Goal: Task Accomplishment & Management: Manage account settings

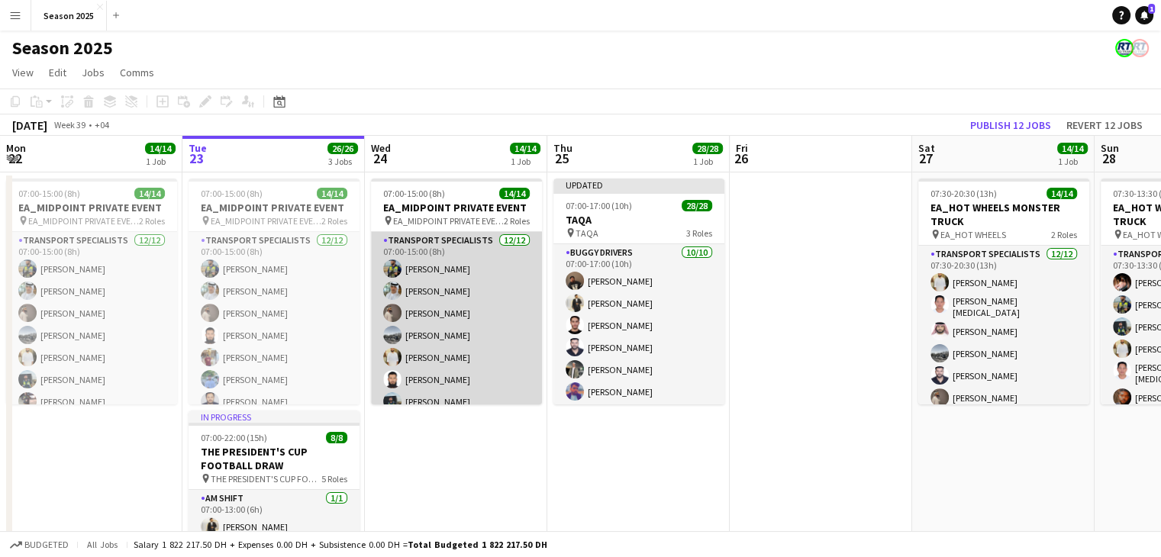
click at [461, 310] on app-card-role "Transport Specialists [DATE] 07:00-15:00 (8h) [PERSON_NAME] [PERSON_NAME] Albal…" at bounding box center [456, 379] width 171 height 295
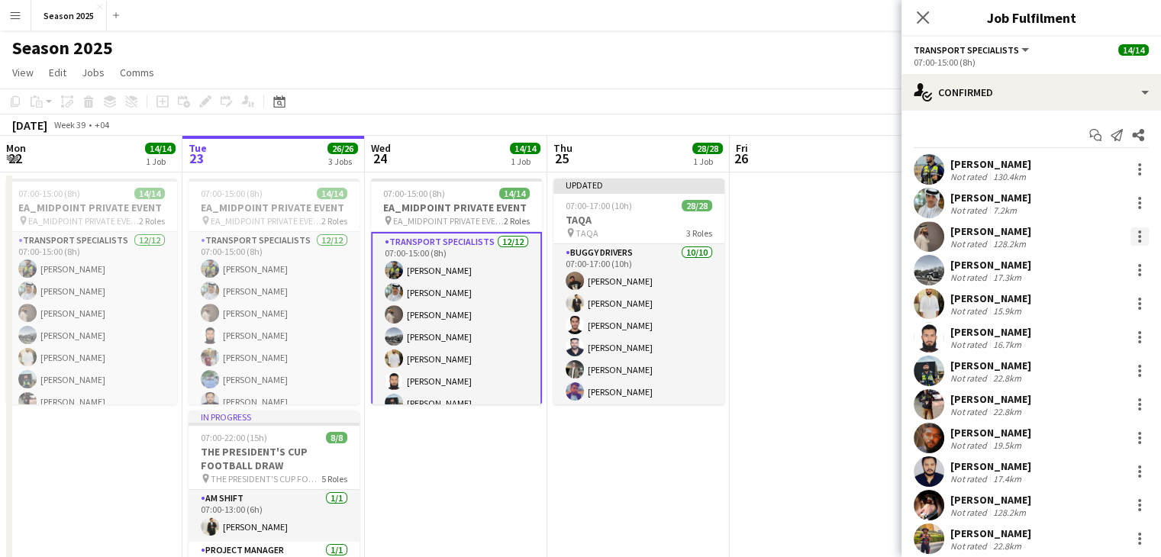
click at [1130, 235] on div at bounding box center [1139, 236] width 18 height 18
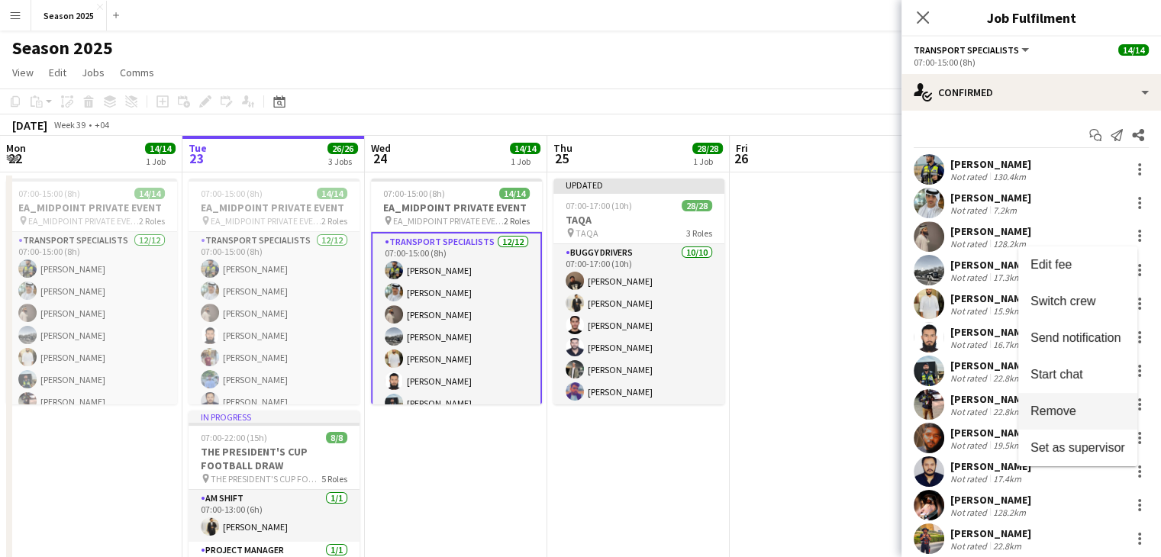
click at [1071, 416] on span "Remove" at bounding box center [1053, 410] width 46 height 13
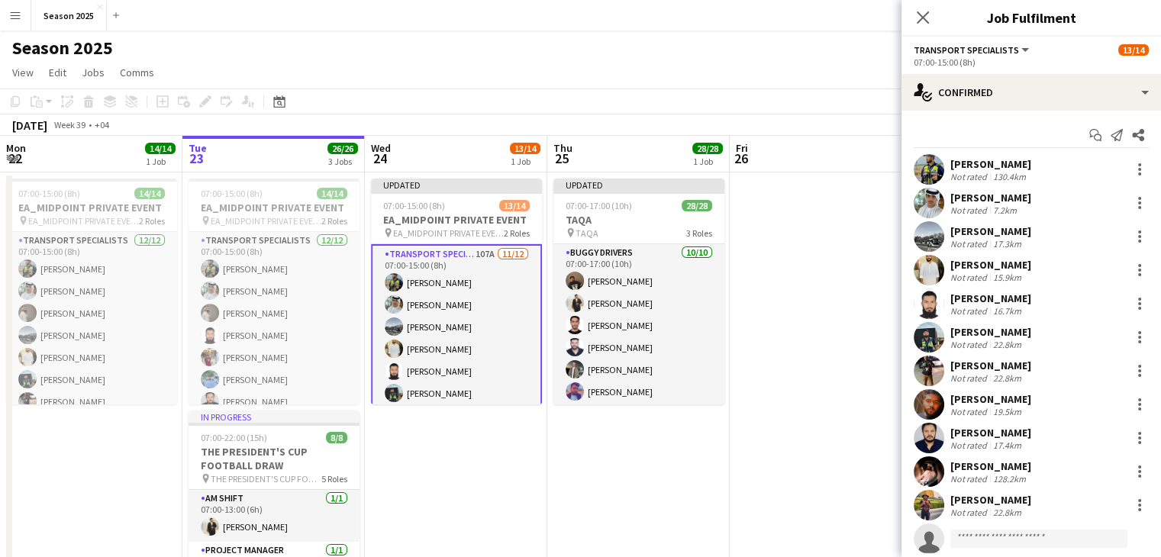
click at [864, 89] on app-toolbar "Copy Paste Paste Ctrl+V Paste with crew Ctrl+Shift+V Paste linked Job [GEOGRAPH…" at bounding box center [580, 102] width 1161 height 26
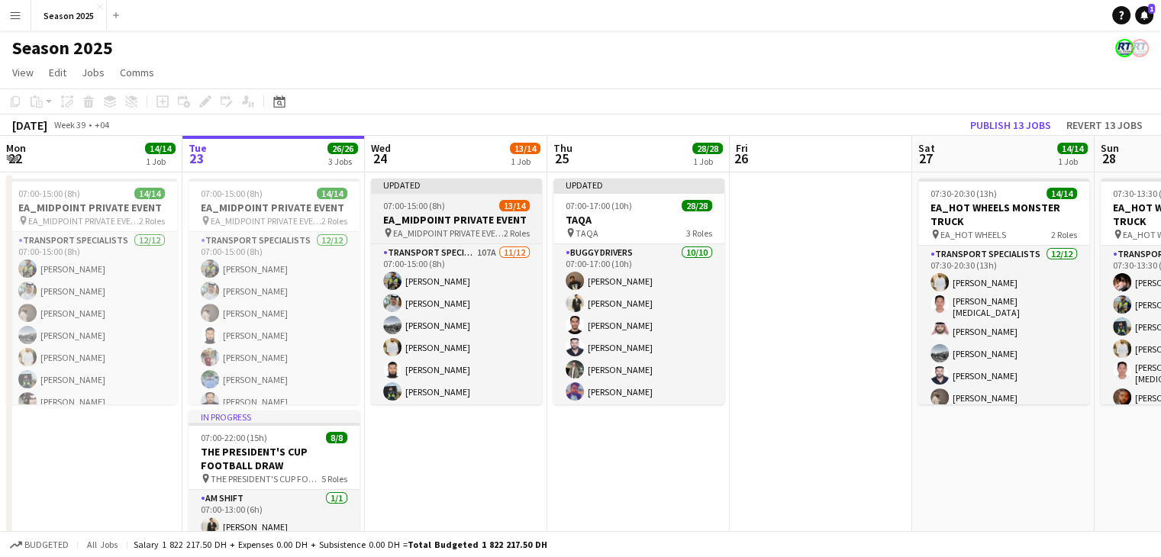
click at [511, 217] on h3 "EA_MIDPOINT PRIVATE EVENT" at bounding box center [456, 220] width 171 height 14
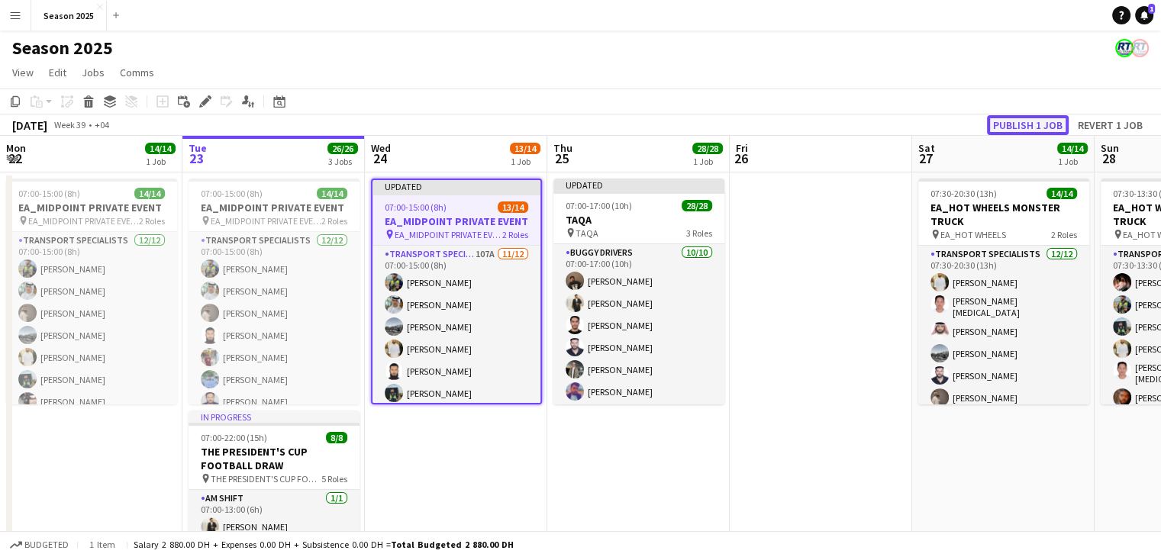
click at [1007, 121] on button "Publish 1 job" at bounding box center [1028, 125] width 82 height 20
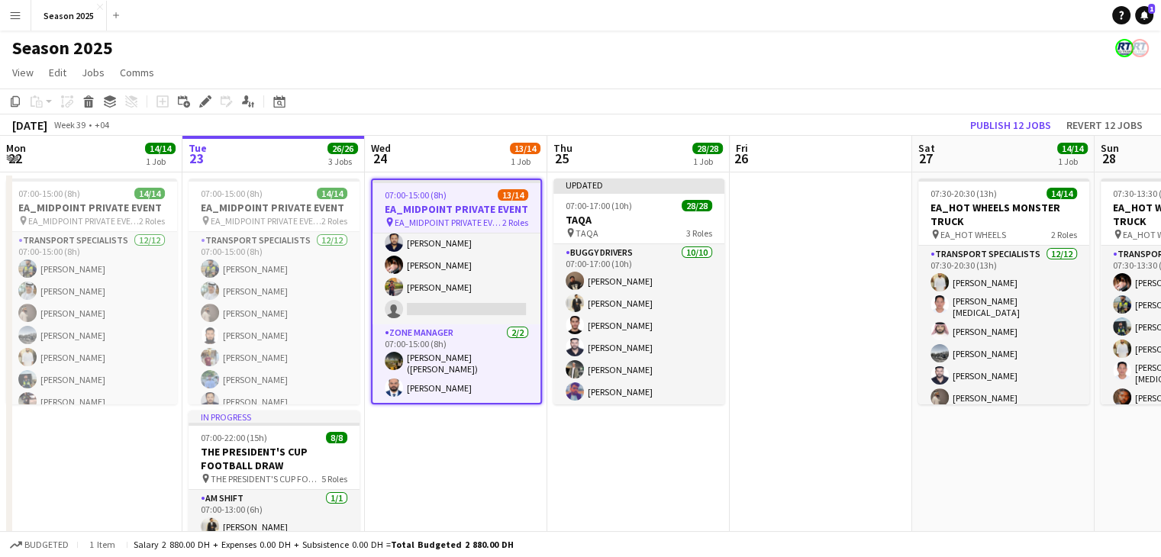
scroll to position [208, 0]
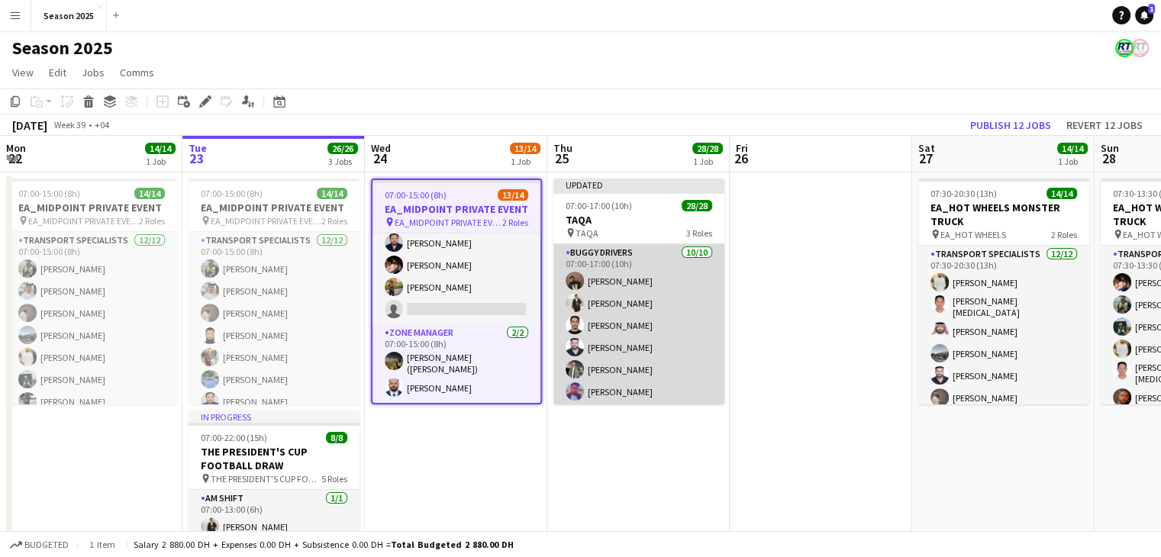
click at [623, 333] on app-card-role "BUGGY DRIVERS [DATE] 07:00-17:00 (10h) [PERSON_NAME] [PERSON_NAME] [PERSON_NAME…" at bounding box center [638, 374] width 171 height 260
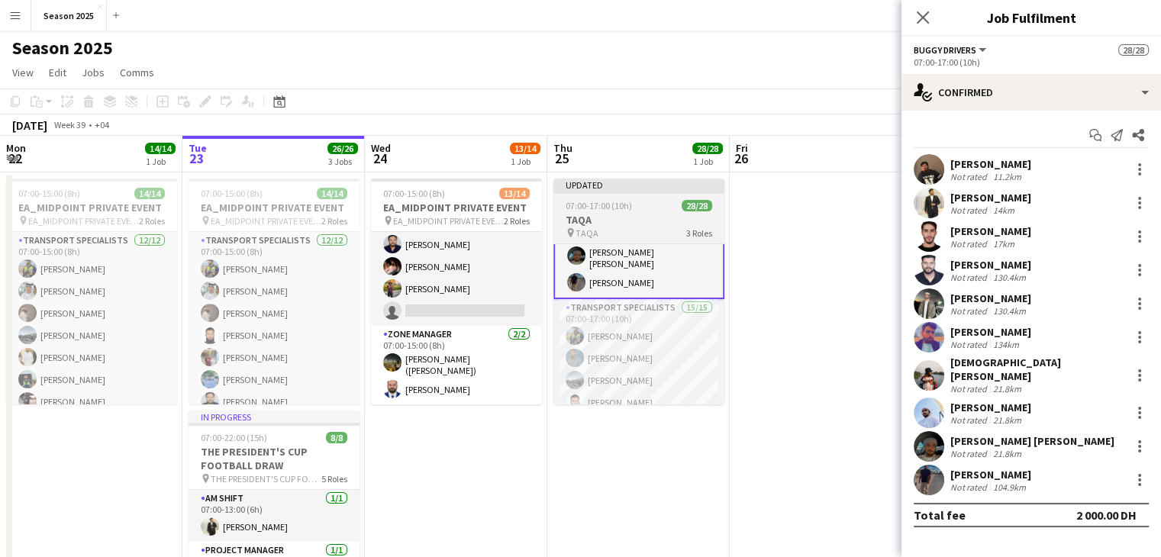
scroll to position [229, 0]
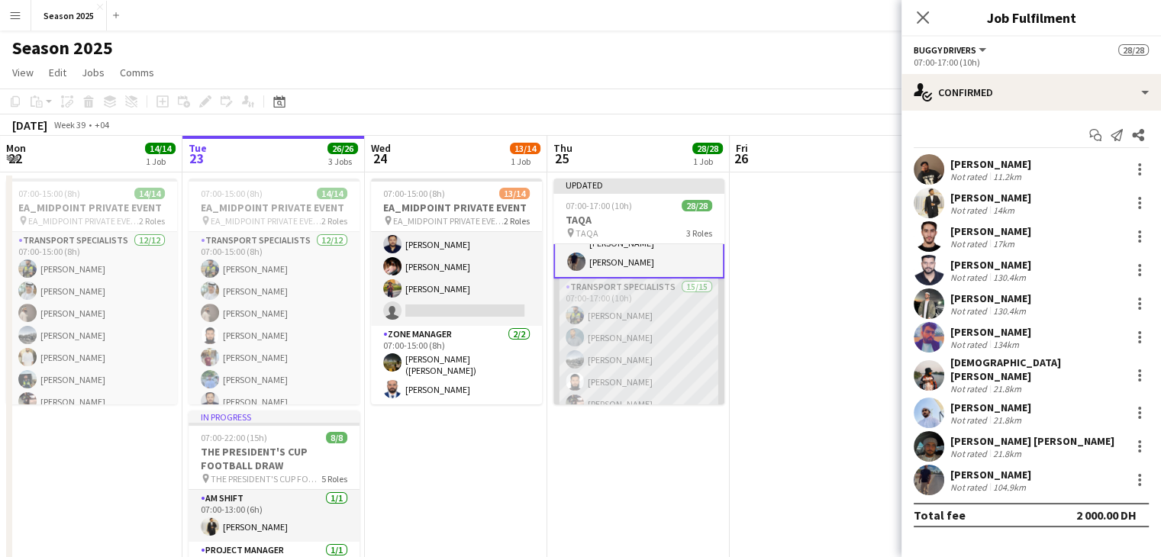
click at [663, 340] on app-card-role "Transport Specialists 15/15 07:00-17:00 (10h) [PERSON_NAME] [PERSON_NAME] [PERS…" at bounding box center [638, 459] width 171 height 362
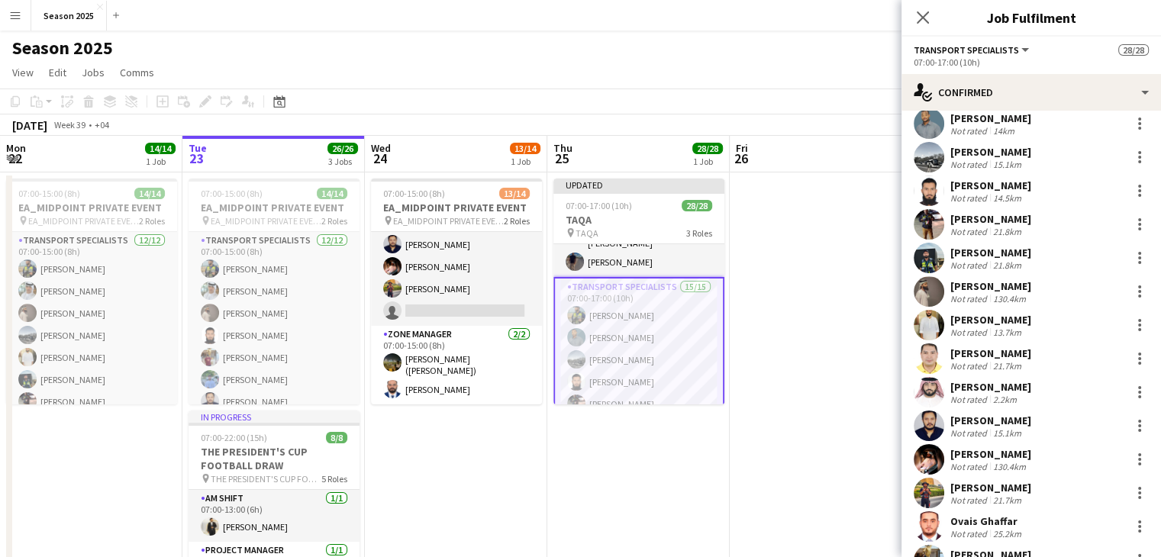
scroll to position [69, 0]
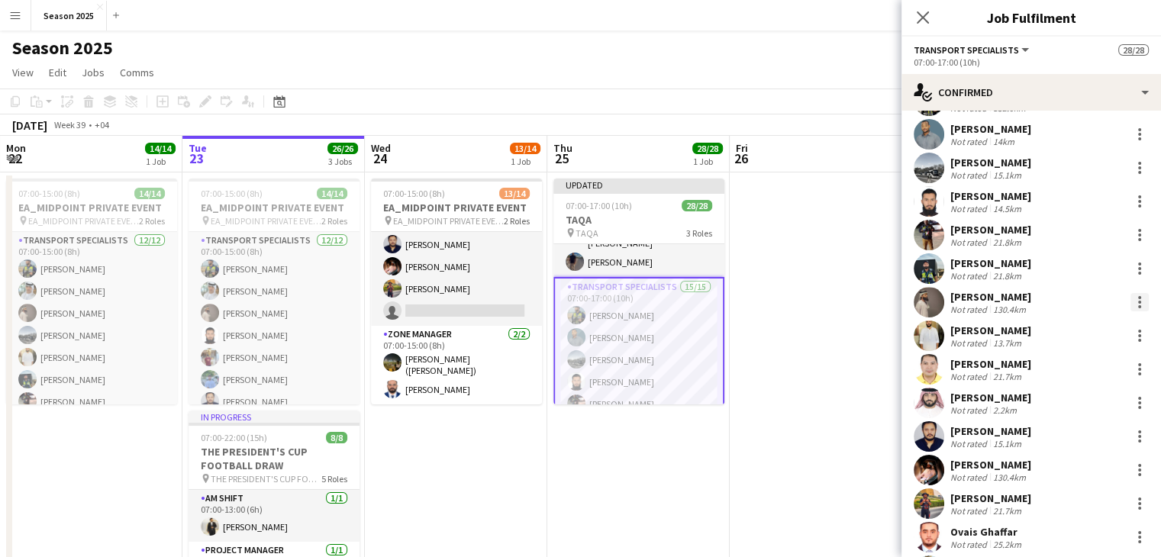
click at [1138, 303] on div at bounding box center [1139, 302] width 3 height 3
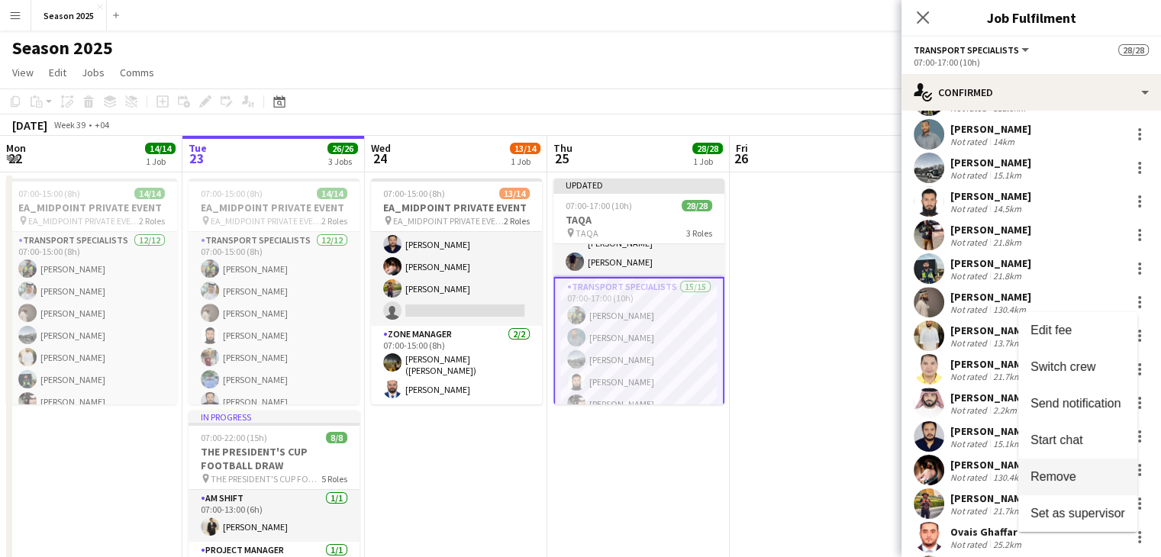
click at [1073, 478] on span "Remove" at bounding box center [1053, 475] width 46 height 13
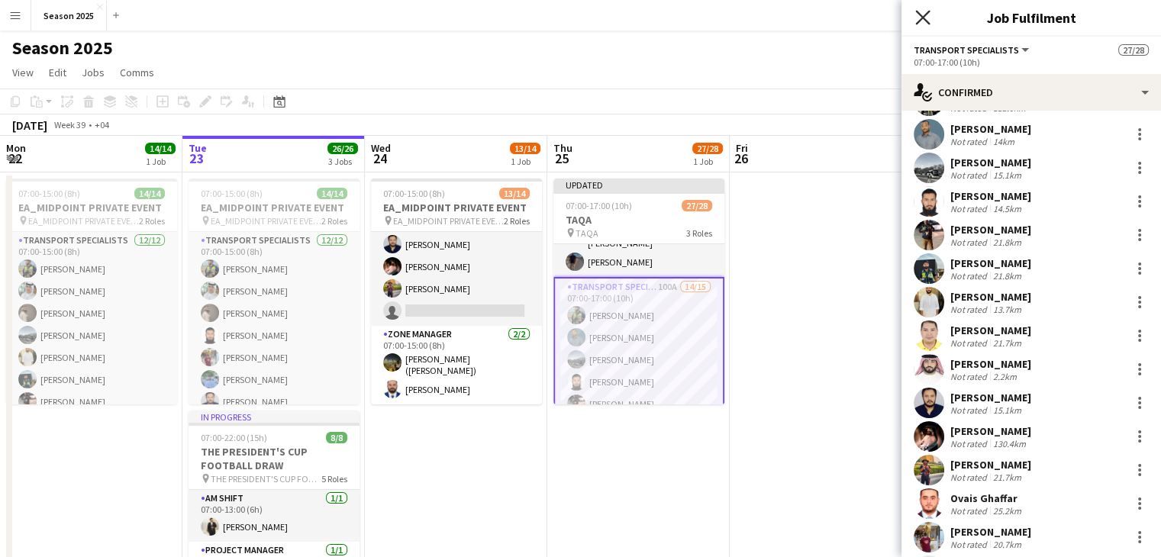
click at [922, 17] on icon at bounding box center [922, 17] width 14 height 14
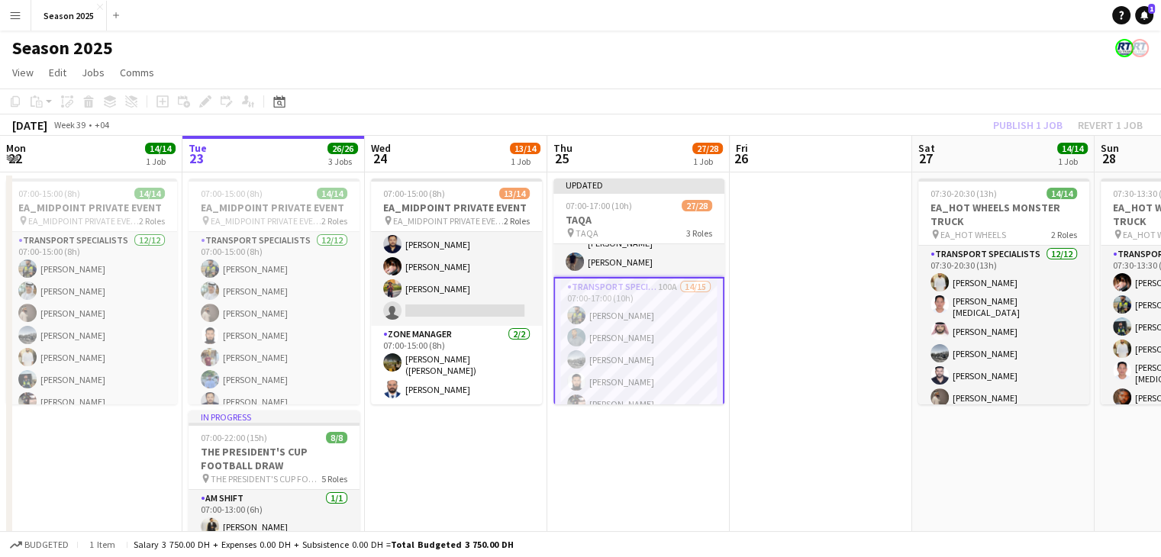
click at [764, 294] on app-date-cell at bounding box center [820, 515] width 182 height 687
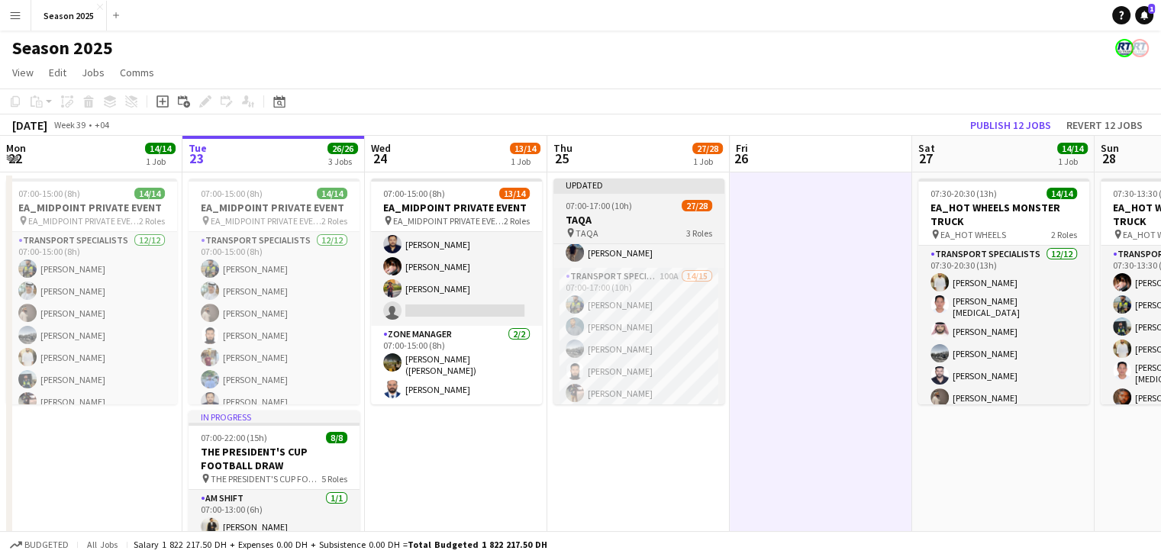
scroll to position [204, 0]
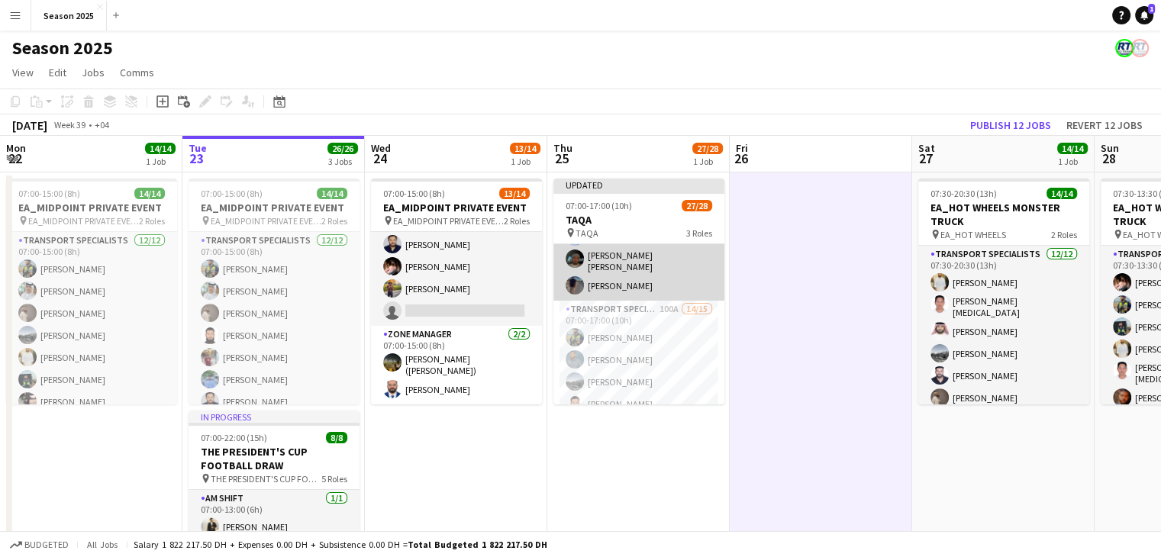
click at [678, 276] on app-card-role "BUGGY DRIVERS [DATE] 07:00-17:00 (10h) [PERSON_NAME] [PERSON_NAME] [PERSON_NAME…" at bounding box center [638, 170] width 171 height 260
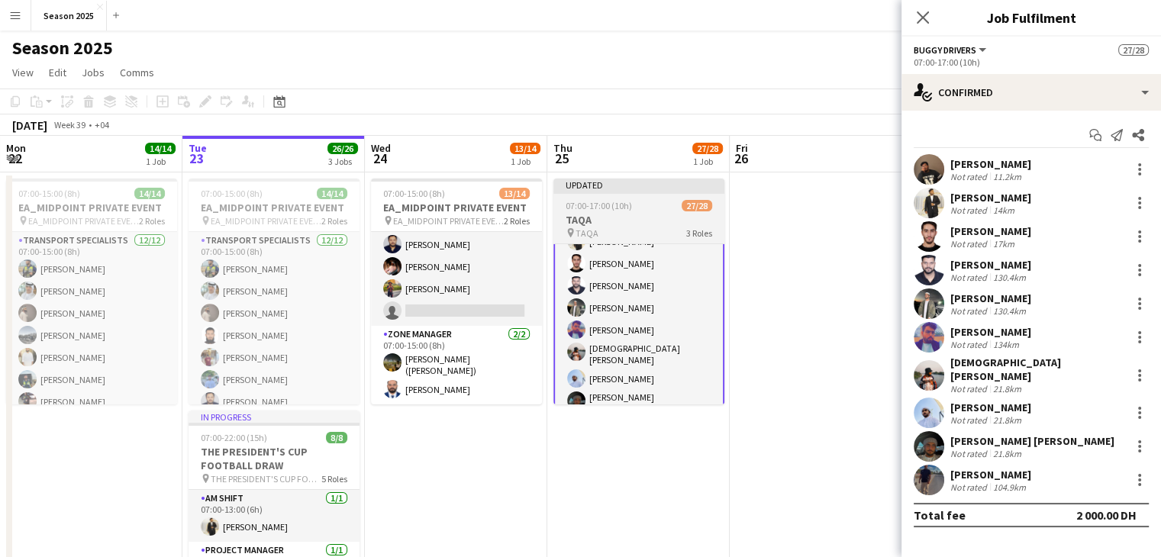
scroll to position [0, 0]
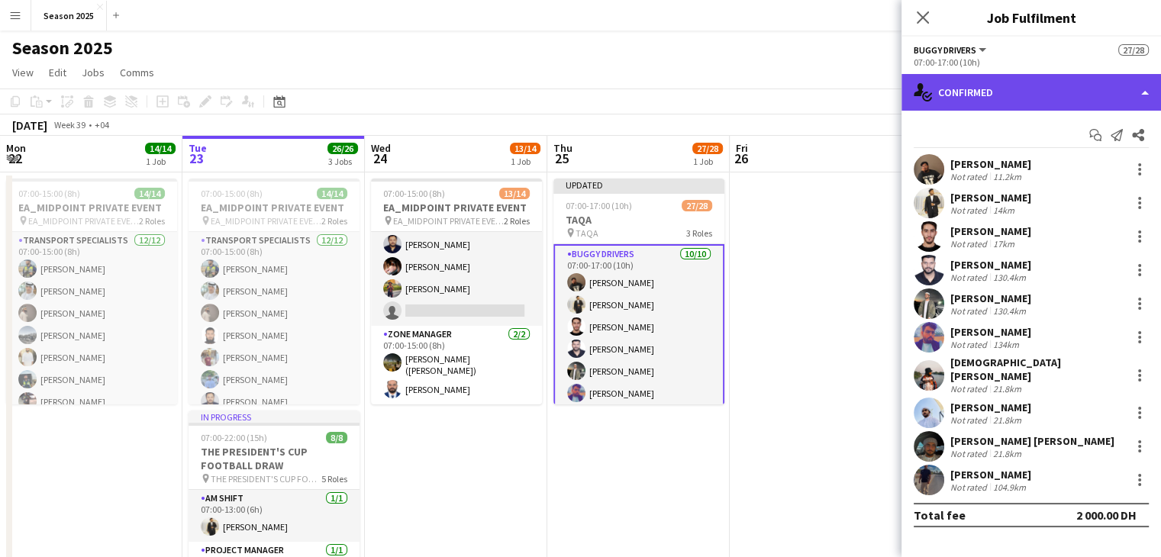
click at [1022, 97] on div "single-neutral-actions-check-2 Confirmed" at bounding box center [1030, 92] width 259 height 37
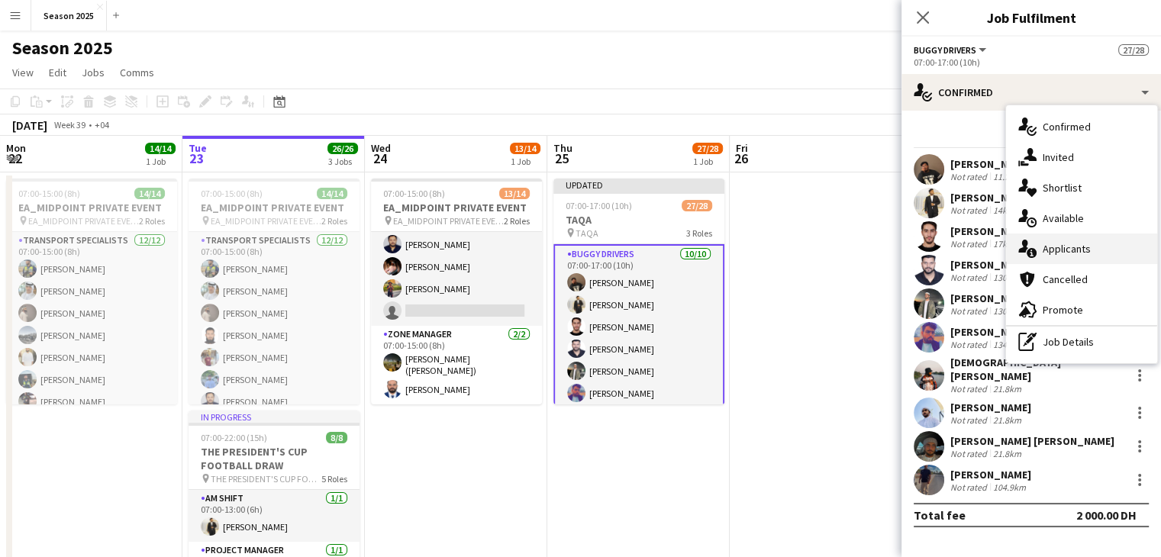
click at [1058, 249] on span "Applicants" at bounding box center [1066, 249] width 48 height 14
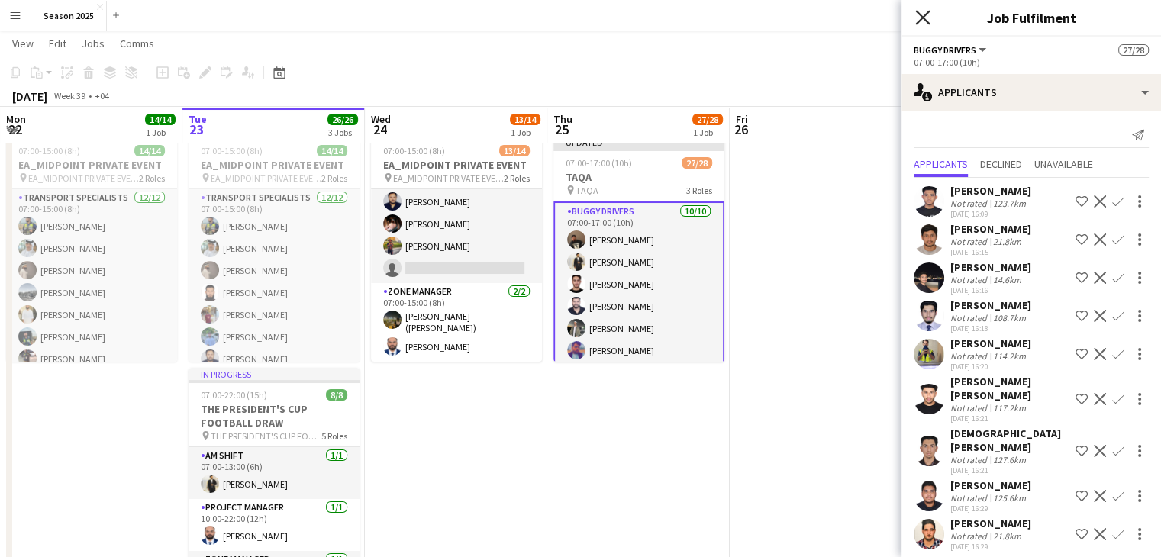
click at [922, 11] on icon "Close pop-in" at bounding box center [922, 17] width 14 height 14
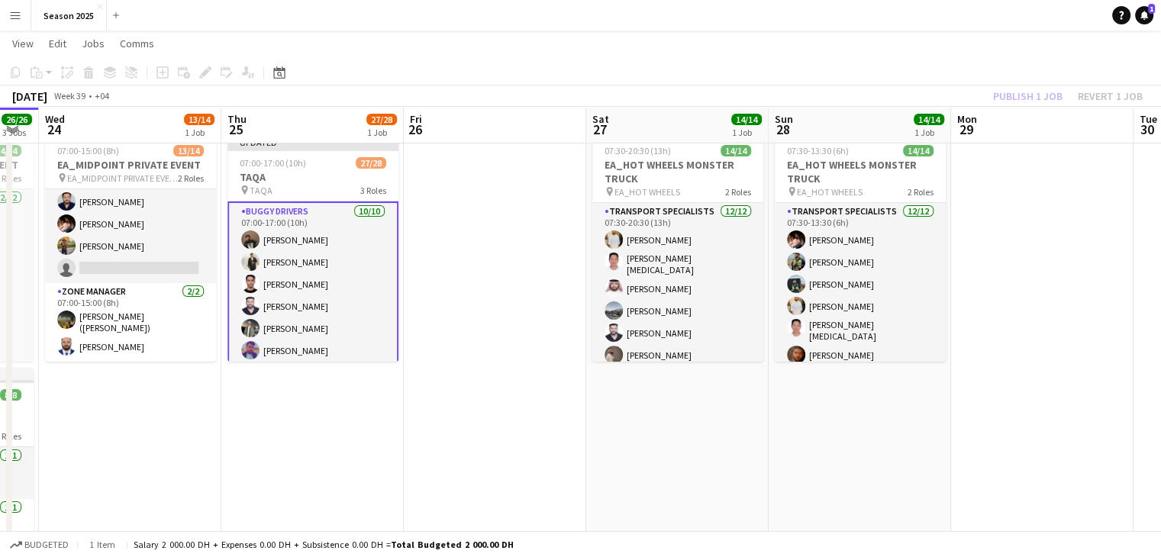
scroll to position [0, 530]
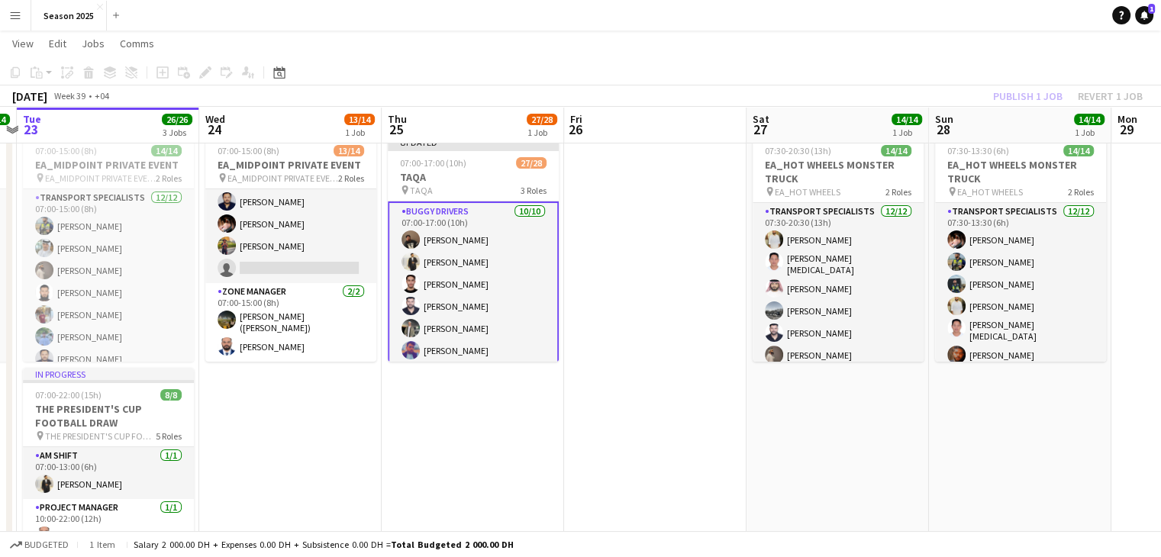
drag, startPoint x: 796, startPoint y: 274, endPoint x: 448, endPoint y: 266, distance: 348.0
click at [448, 266] on app-calendar-viewport "Sat 20 8/8 1 Job Sun 21 Mon 22 14/14 1 Job Tue 23 26/26 3 Jobs Wed 24 13/14 1 J…" at bounding box center [580, 417] width 1161 height 799
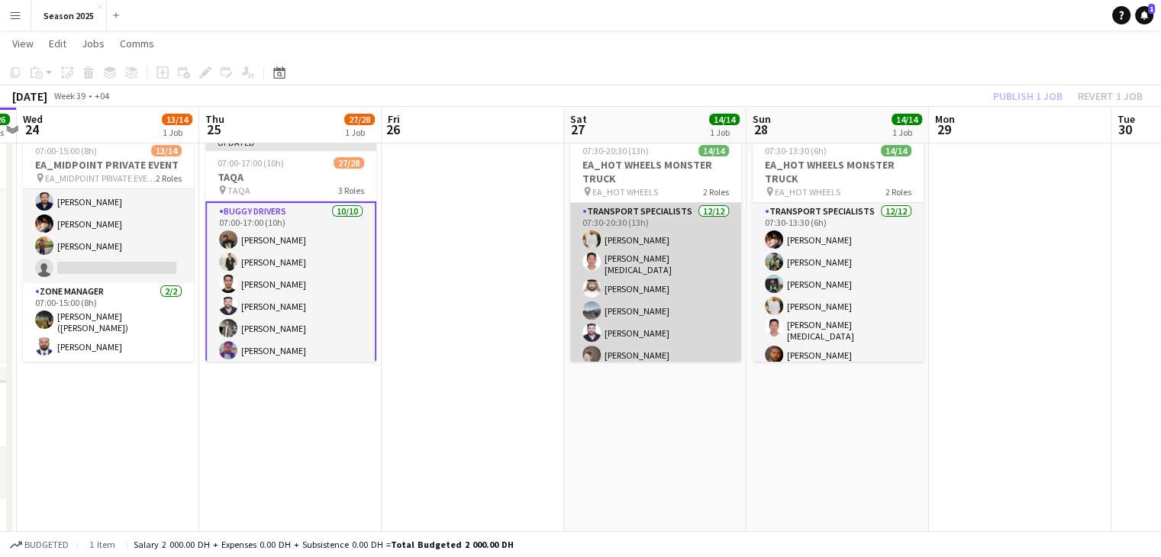
click at [662, 300] on app-card-role "Transport Specialists [DATE] 07:30-20:30 (13h) [PERSON_NAME] [PERSON_NAME][MEDI…" at bounding box center [655, 353] width 171 height 300
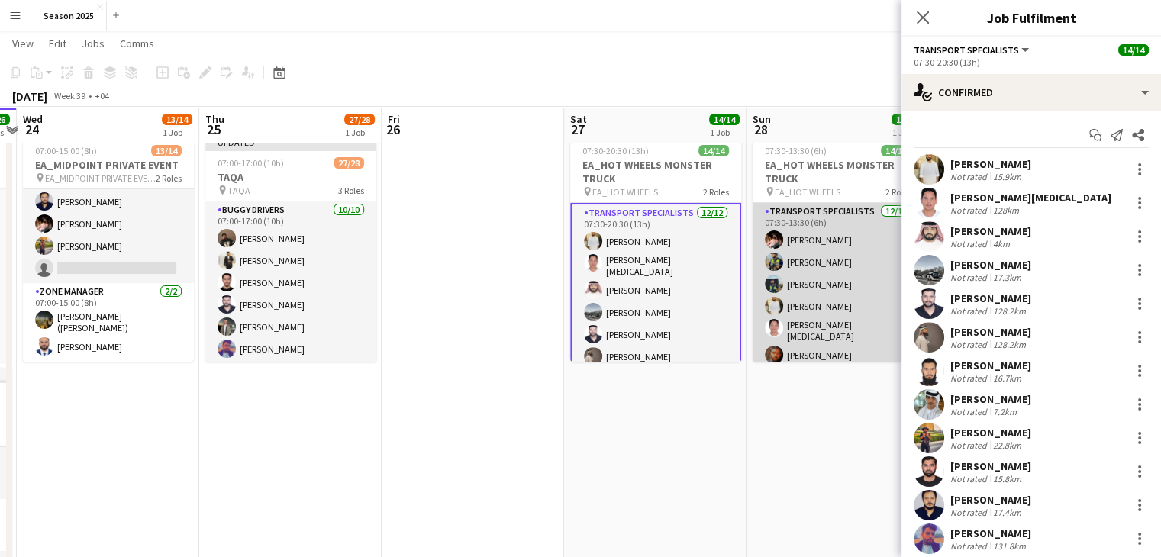
click at [854, 301] on app-card-role "Transport Specialists [DATE] 07:30-13:30 (6h) [PERSON_NAME] [PERSON_NAME] [PERS…" at bounding box center [837, 353] width 171 height 300
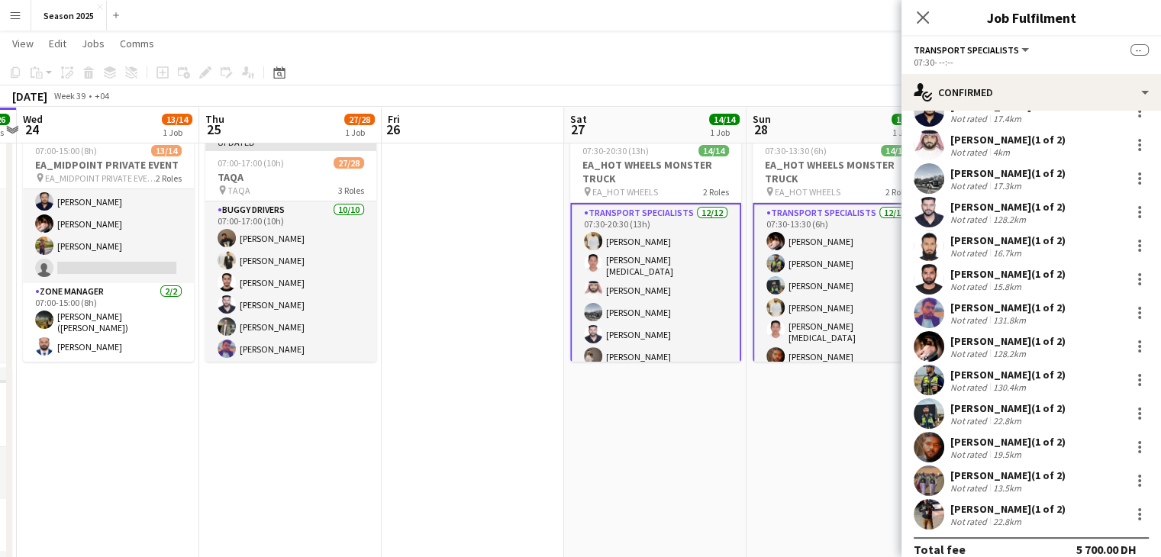
scroll to position [250, 0]
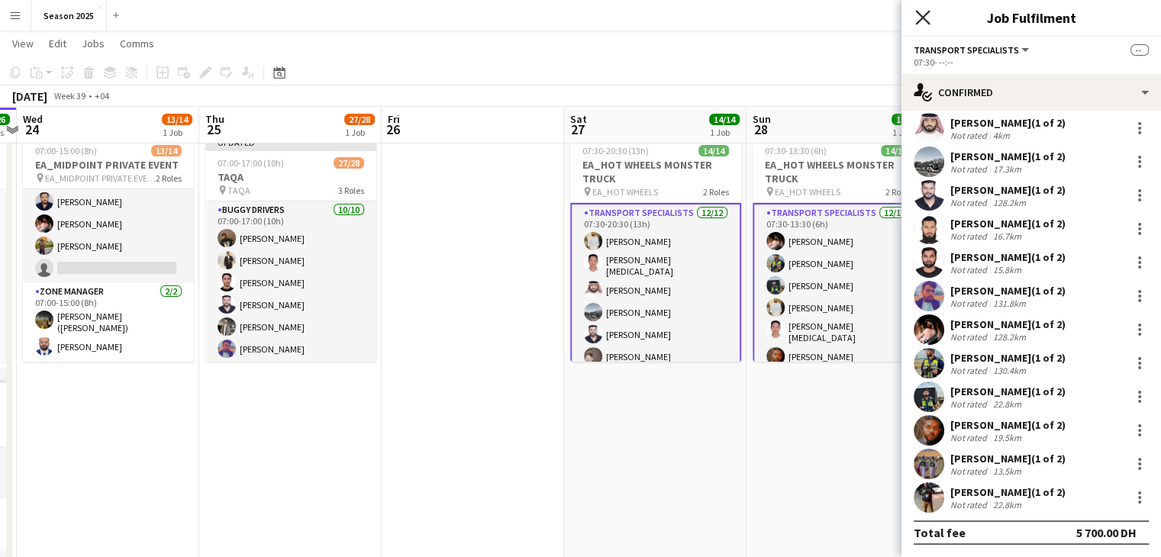
click at [924, 14] on icon "Close pop-in" at bounding box center [922, 17] width 14 height 14
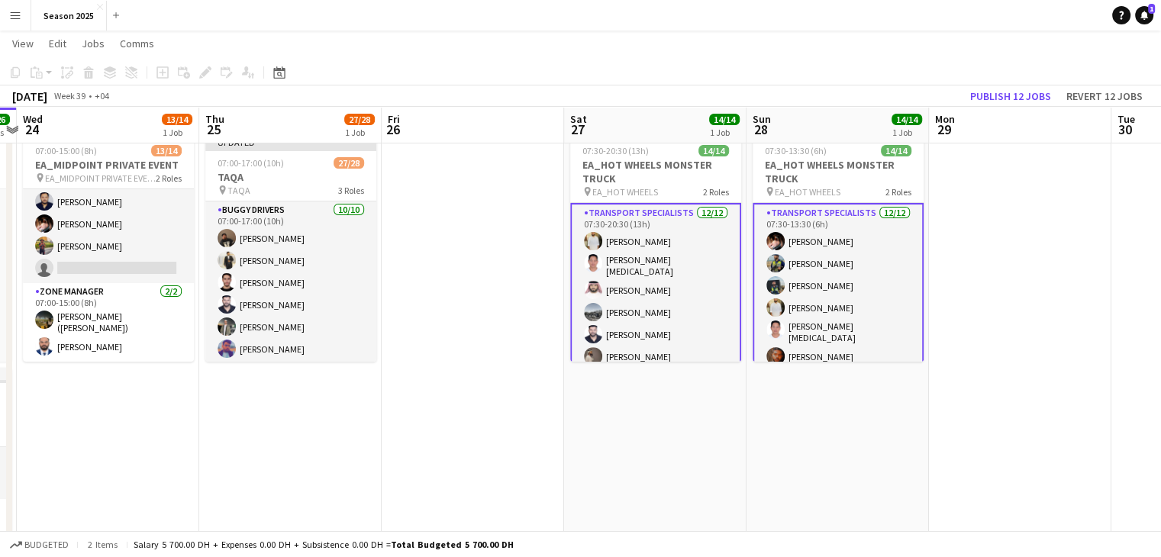
click at [655, 332] on app-card-role "Transport Specialists [DATE] 07:30-20:30 (13h) [PERSON_NAME] [PERSON_NAME][MEDI…" at bounding box center [655, 354] width 171 height 303
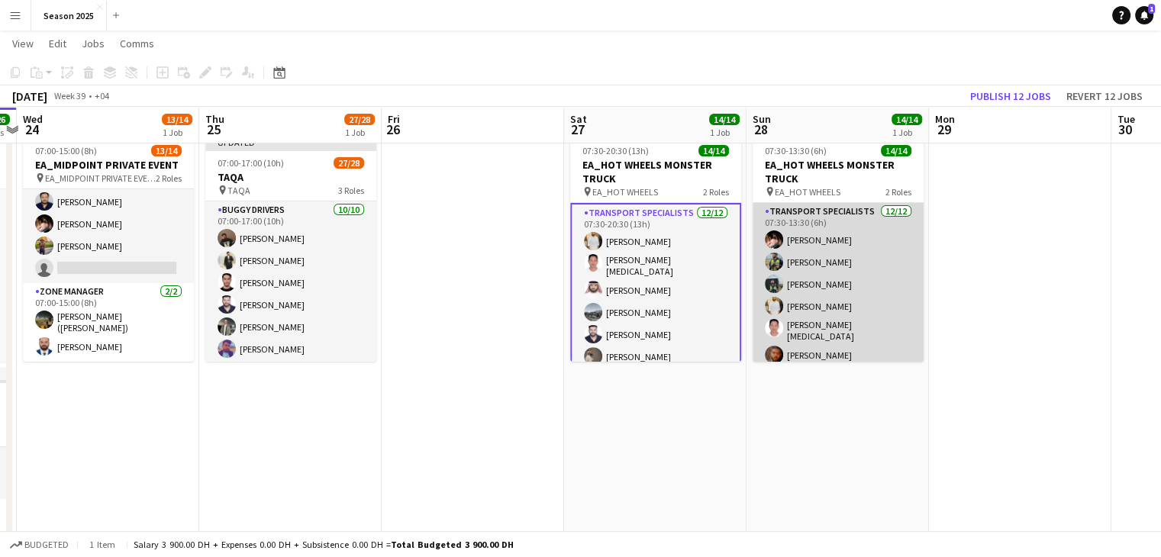
click at [830, 293] on app-card-role "Transport Specialists [DATE] 07:30-13:30 (6h) [PERSON_NAME] [PERSON_NAME] [PERS…" at bounding box center [837, 353] width 171 height 300
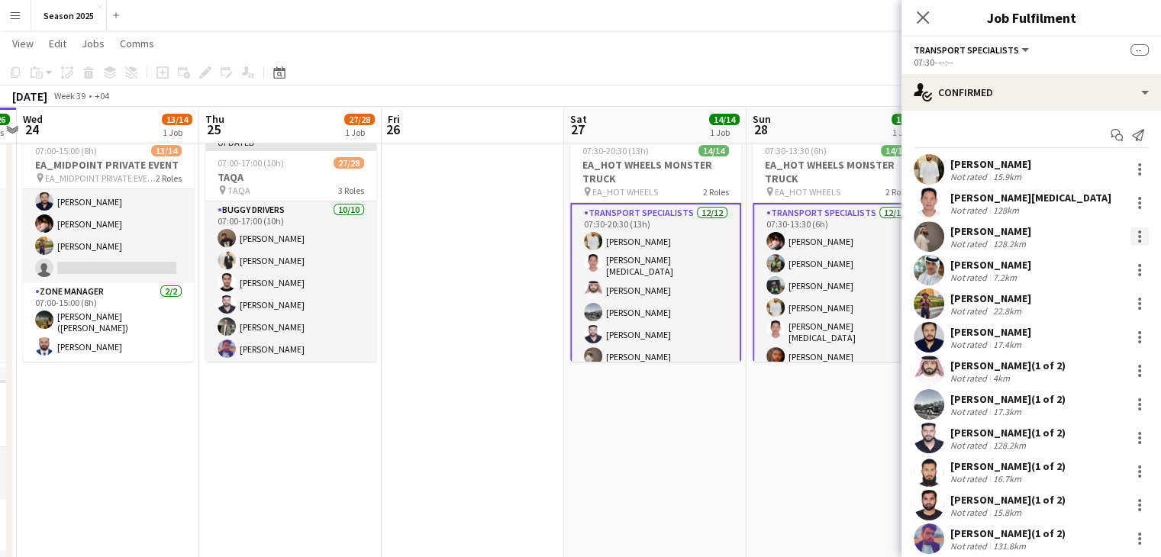
click at [1130, 230] on div at bounding box center [1139, 236] width 18 height 18
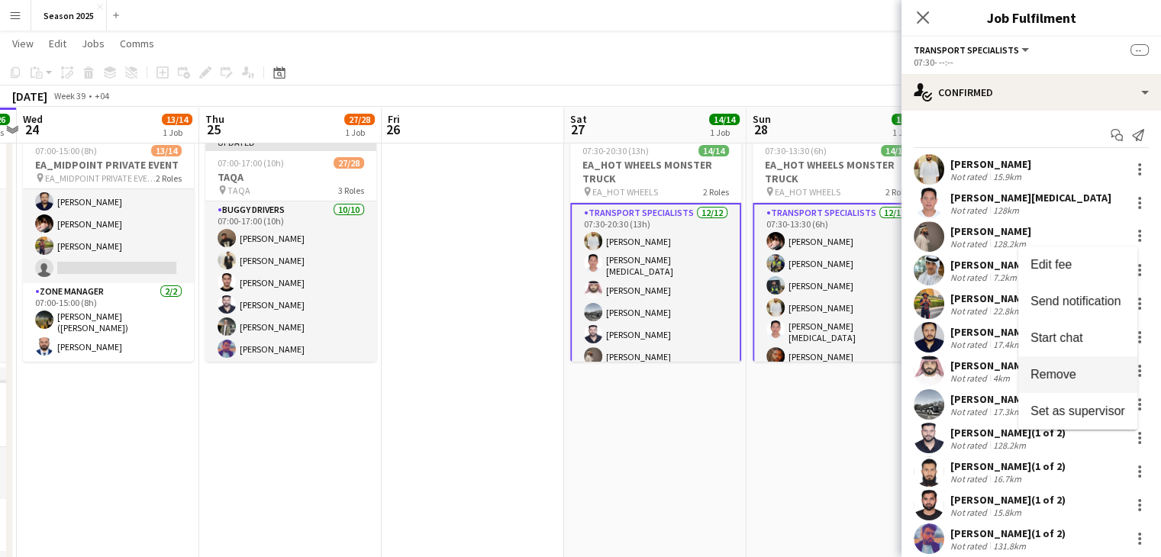
click at [1074, 374] on span "Remove" at bounding box center [1053, 374] width 46 height 13
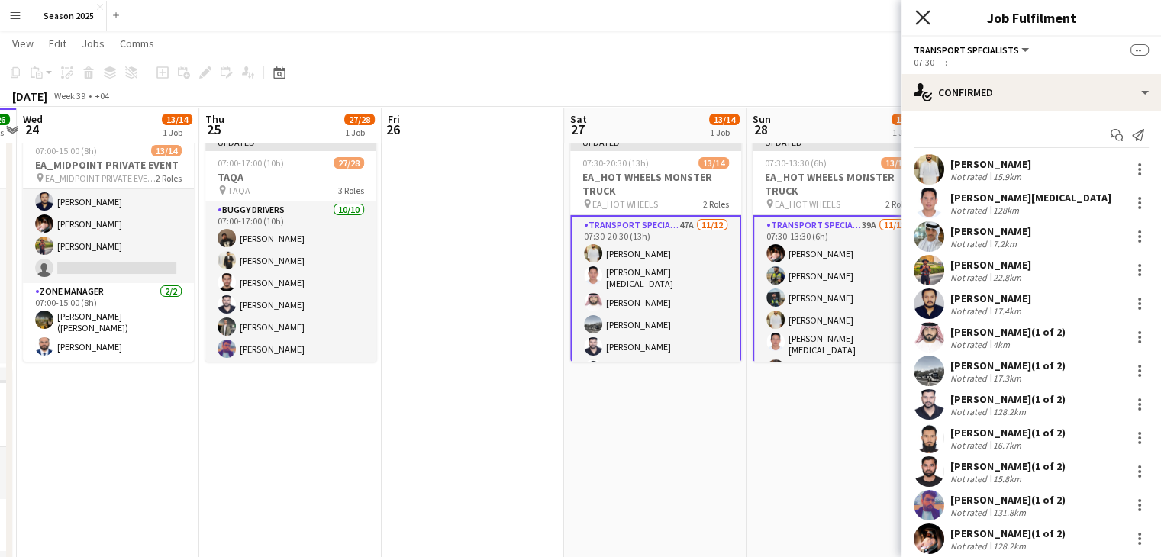
click at [924, 21] on icon "Close pop-in" at bounding box center [922, 17] width 14 height 14
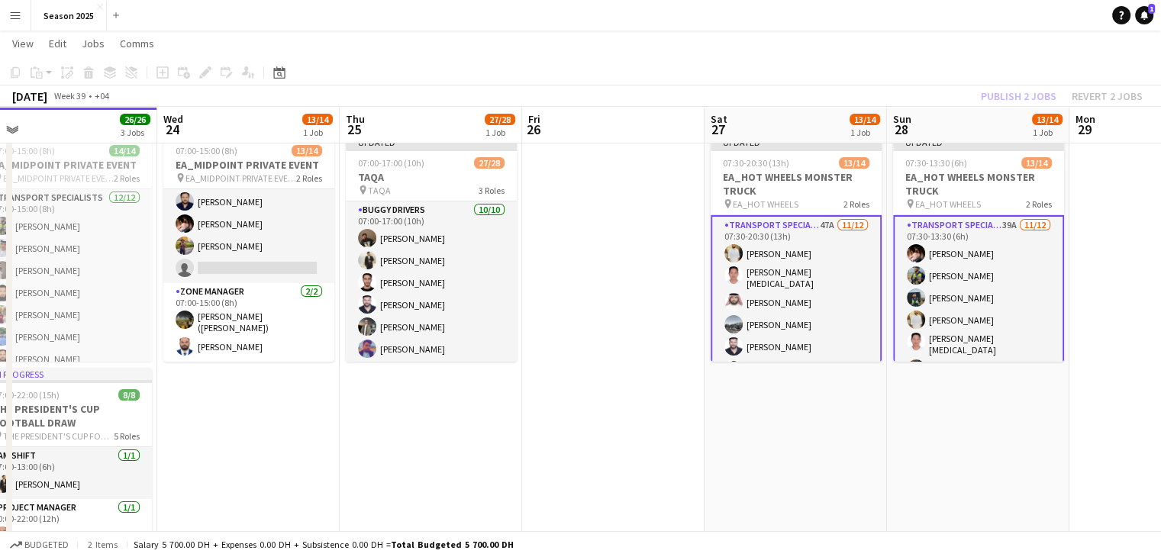
drag, startPoint x: 987, startPoint y: 254, endPoint x: 1128, endPoint y: 223, distance: 144.6
click at [1128, 223] on app-calendar-viewport "Sun 21 Mon 22 14/14 1 Job Tue 23 26/26 3 Jobs Wed 24 13/14 1 Job Thu 25 27/28 1…" at bounding box center [580, 417] width 1161 height 799
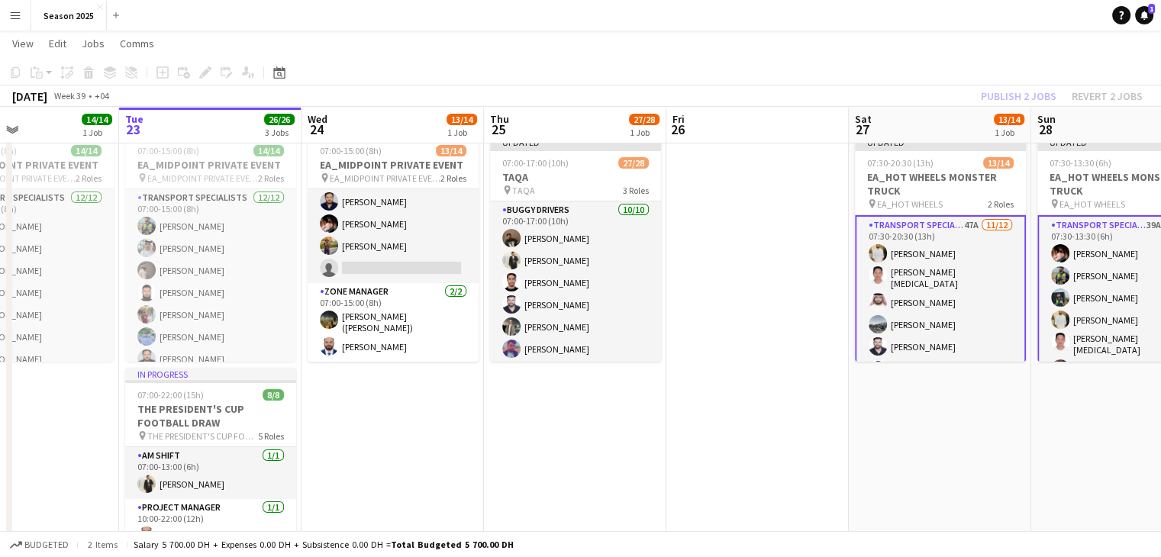
drag, startPoint x: 616, startPoint y: 495, endPoint x: 758, endPoint y: 447, distance: 149.8
click at [758, 447] on app-calendar-viewport "Sat 20 8/8 1 Job Sun 21 Mon 22 14/14 1 Job Tue 23 26/26 3 Jobs Wed 24 13/14 1 J…" at bounding box center [580, 417] width 1161 height 799
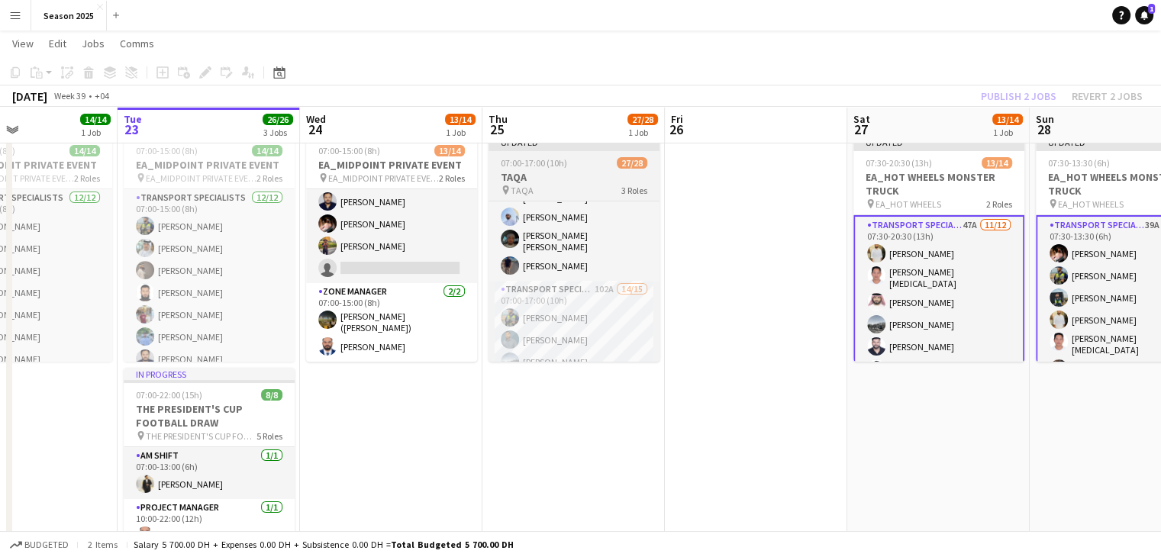
scroll to position [230, 0]
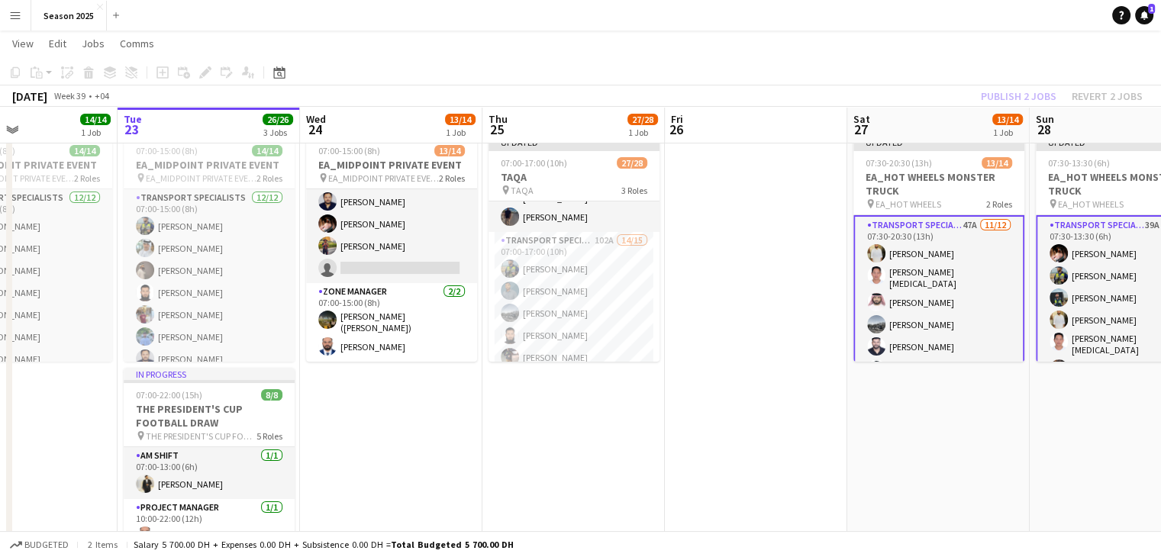
click at [716, 333] on app-date-cell at bounding box center [756, 473] width 182 height 687
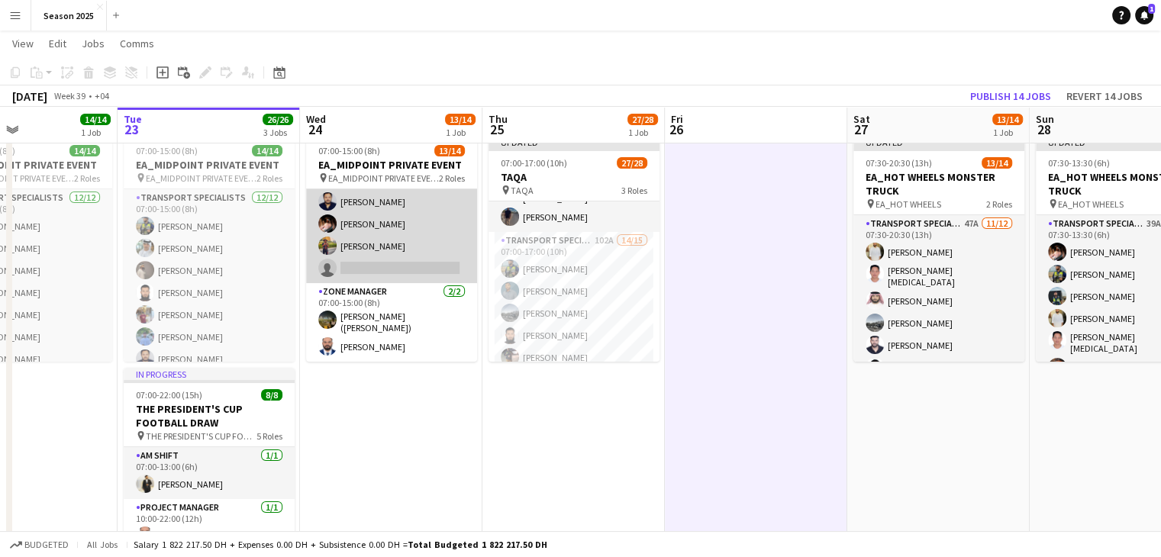
click at [404, 258] on app-card-role "Transport Specialists 109A [DATE] 07:00-15:00 (8h) [PERSON_NAME] [PERSON_NAME] …" at bounding box center [391, 135] width 171 height 295
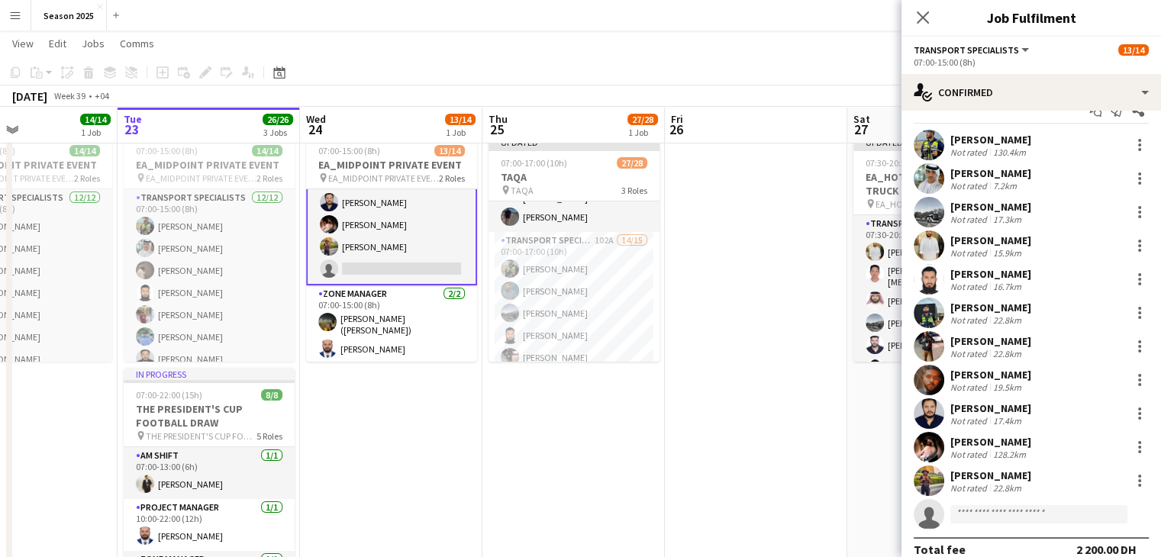
scroll to position [41, 0]
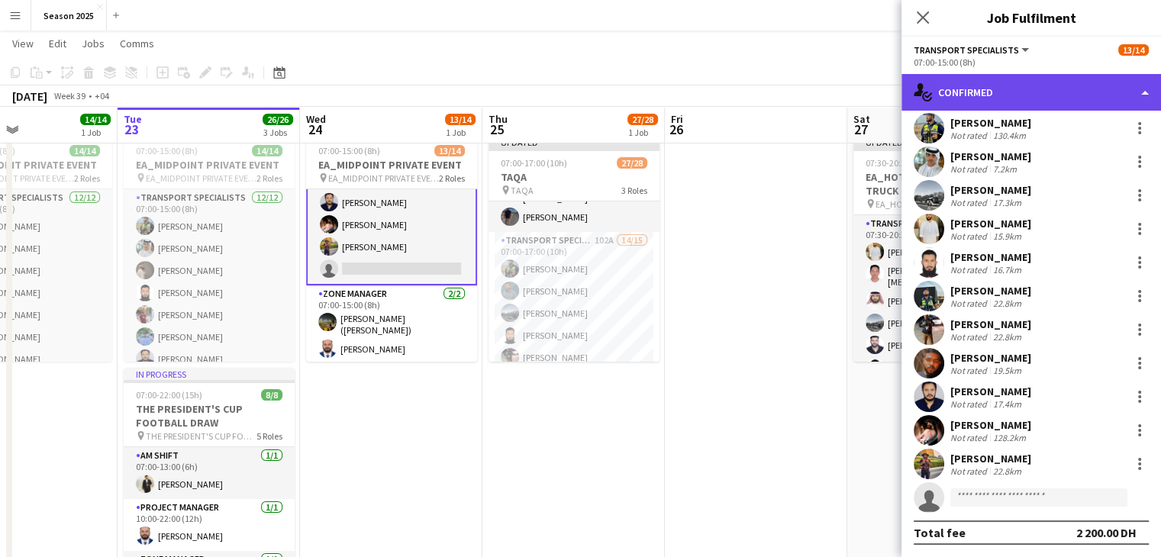
click at [1036, 92] on div "single-neutral-actions-check-2 Confirmed" at bounding box center [1030, 92] width 259 height 37
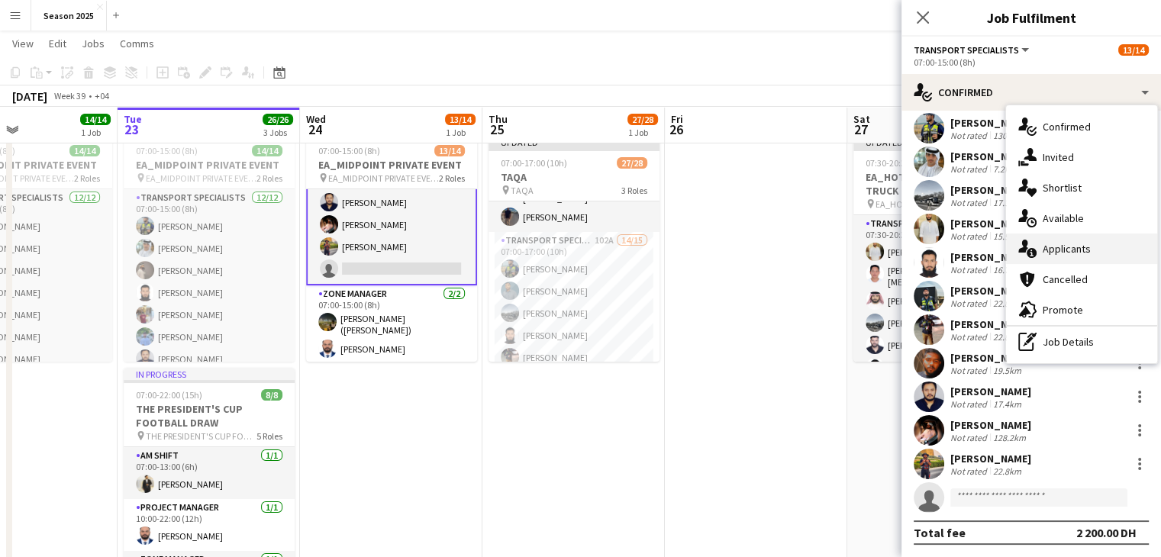
click at [1070, 260] on div "single-neutral-actions-information Applicants" at bounding box center [1081, 248] width 151 height 31
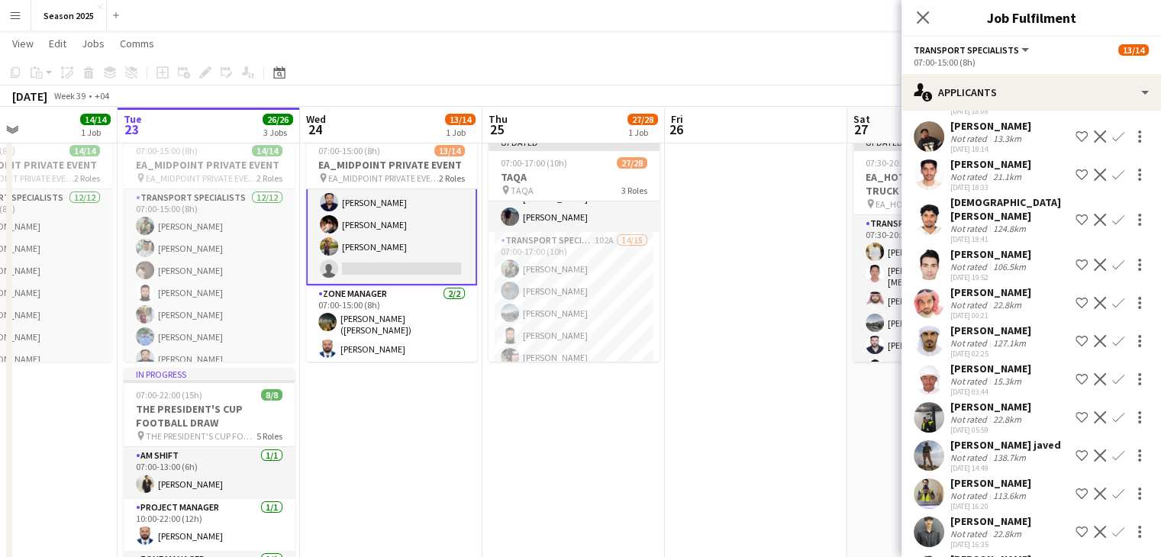
scroll to position [3940, 0]
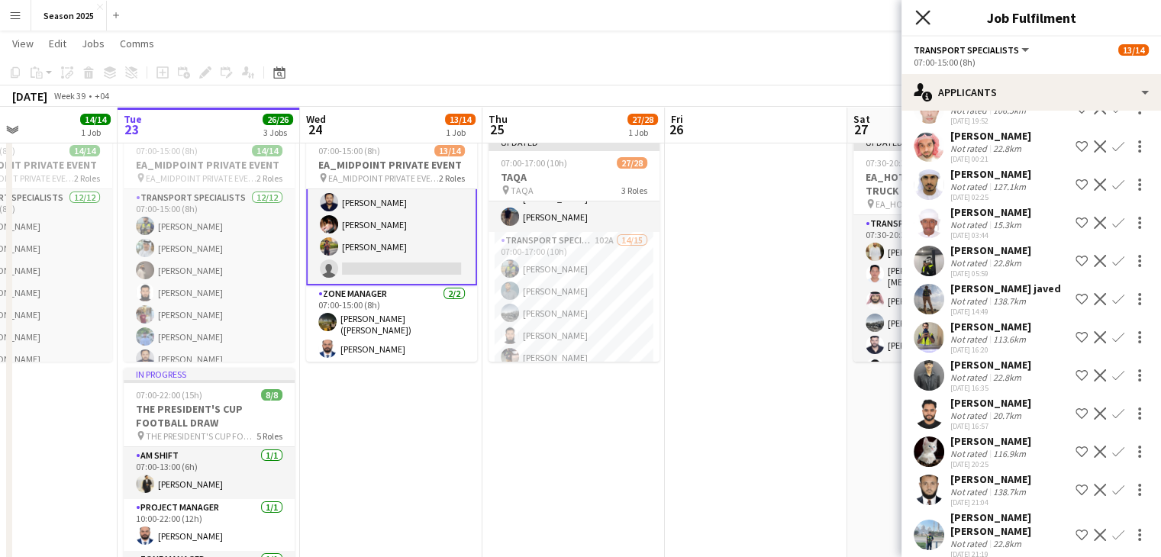
click at [921, 21] on icon "Close pop-in" at bounding box center [922, 17] width 14 height 14
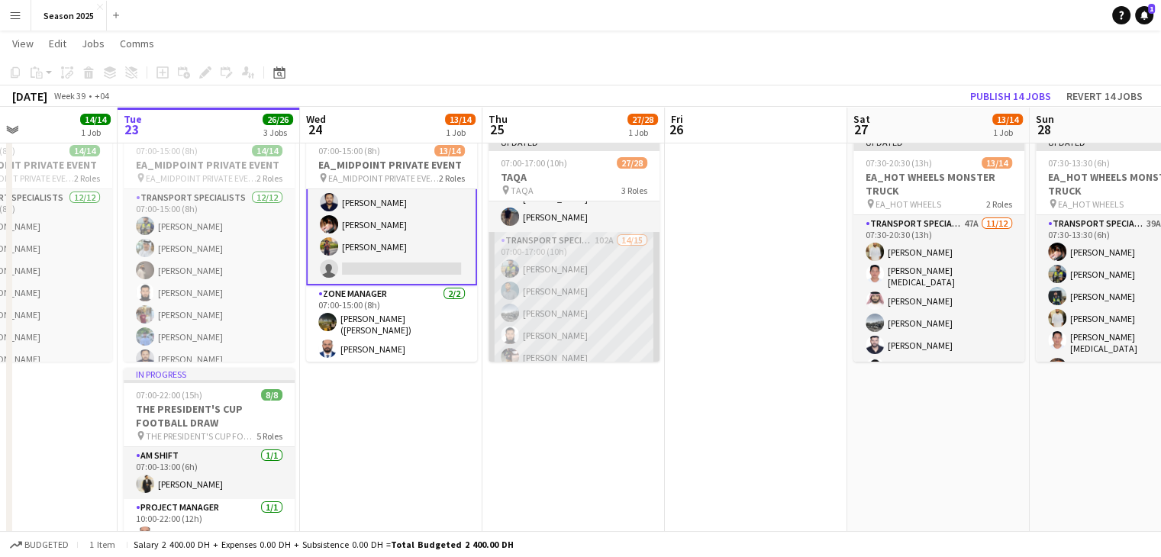
click at [588, 301] on app-card-role "Transport Specialists 102A 14/15 07:00-17:00 (10h) [PERSON_NAME] [PERSON_NAME] …" at bounding box center [573, 413] width 171 height 362
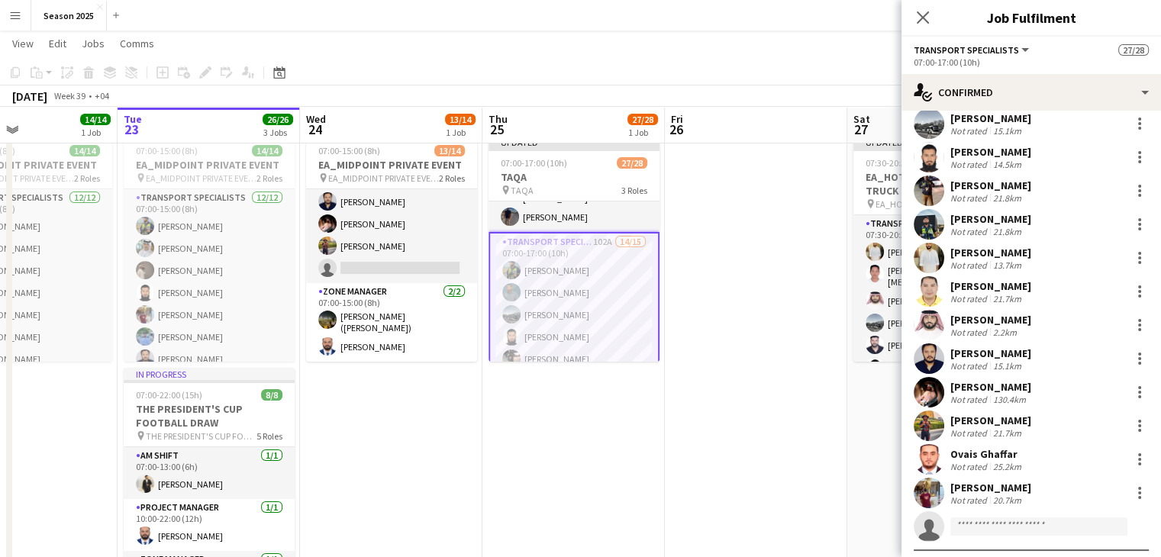
scroll to position [142, 0]
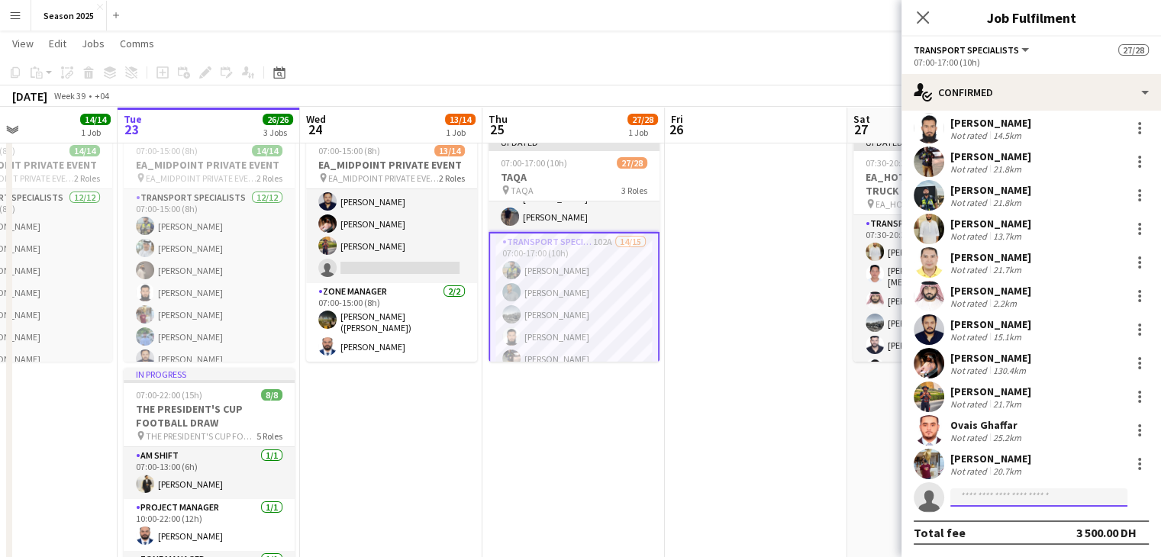
click at [1004, 501] on input at bounding box center [1038, 497] width 177 height 18
type input "*"
click at [927, 18] on icon "Close pop-in" at bounding box center [922, 17] width 14 height 14
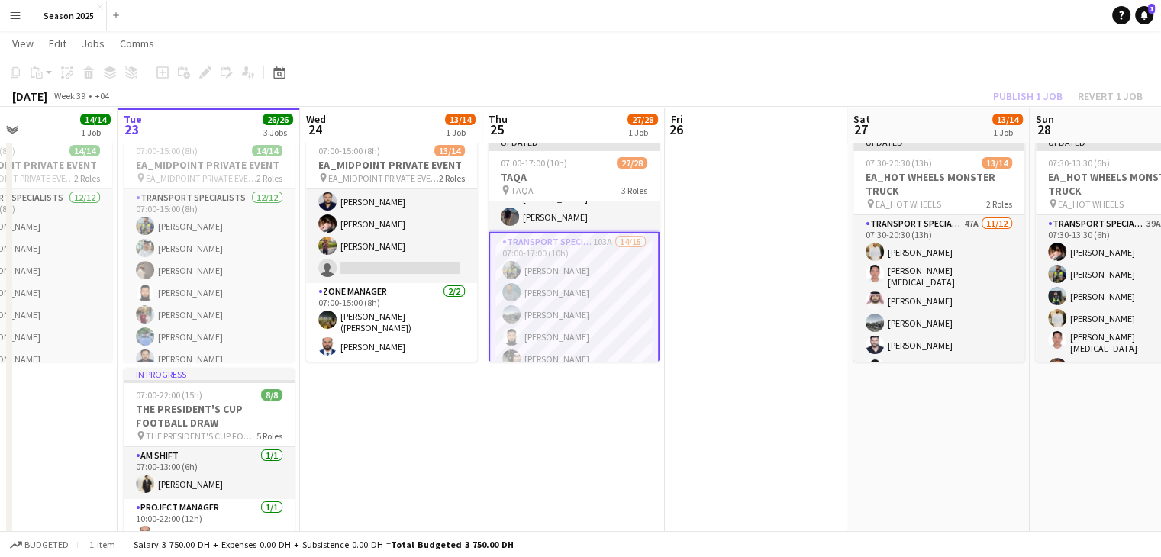
click at [600, 346] on app-card-role "Transport Specialists 103A 14/15 07:00-17:00 (10h) [PERSON_NAME] [PERSON_NAME] …" at bounding box center [573, 414] width 171 height 365
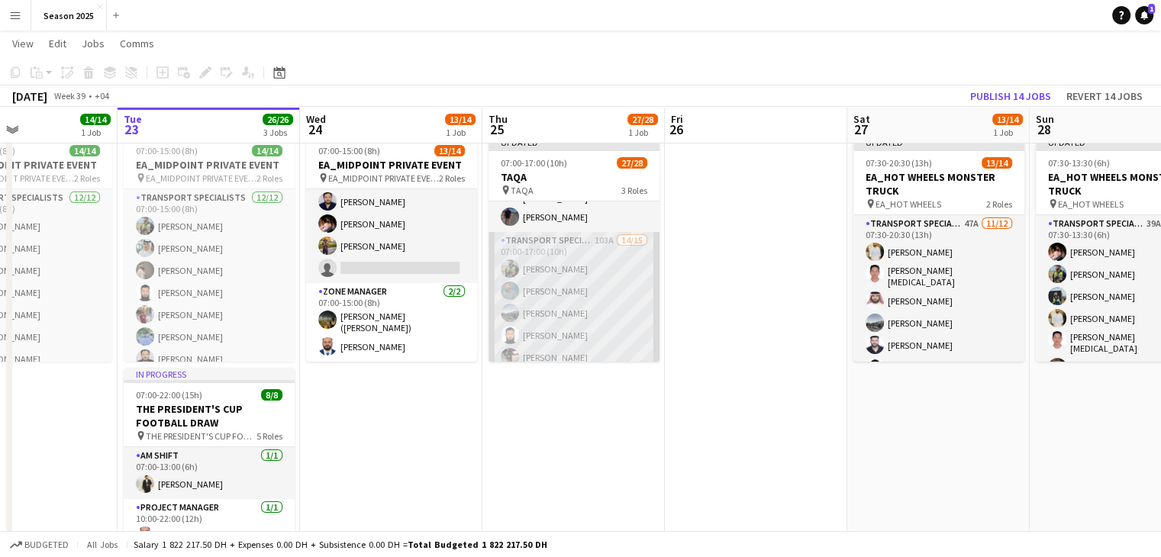
click at [554, 330] on app-card-role "Transport Specialists 103A 14/15 07:00-17:00 (10h) [PERSON_NAME] [PERSON_NAME] …" at bounding box center [573, 413] width 171 height 362
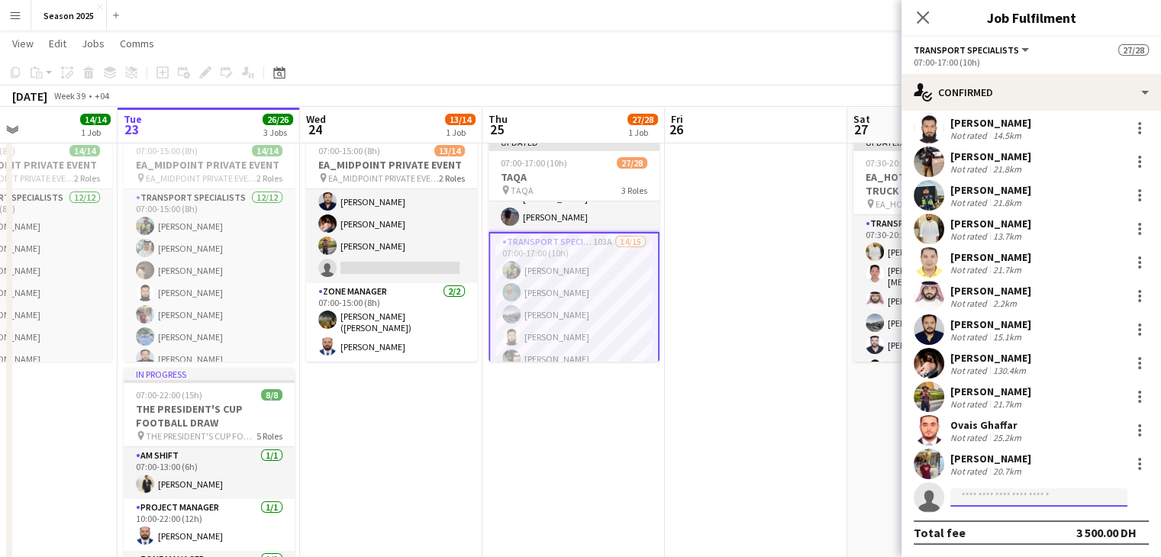
click at [1013, 501] on input at bounding box center [1038, 497] width 177 height 18
type input "********"
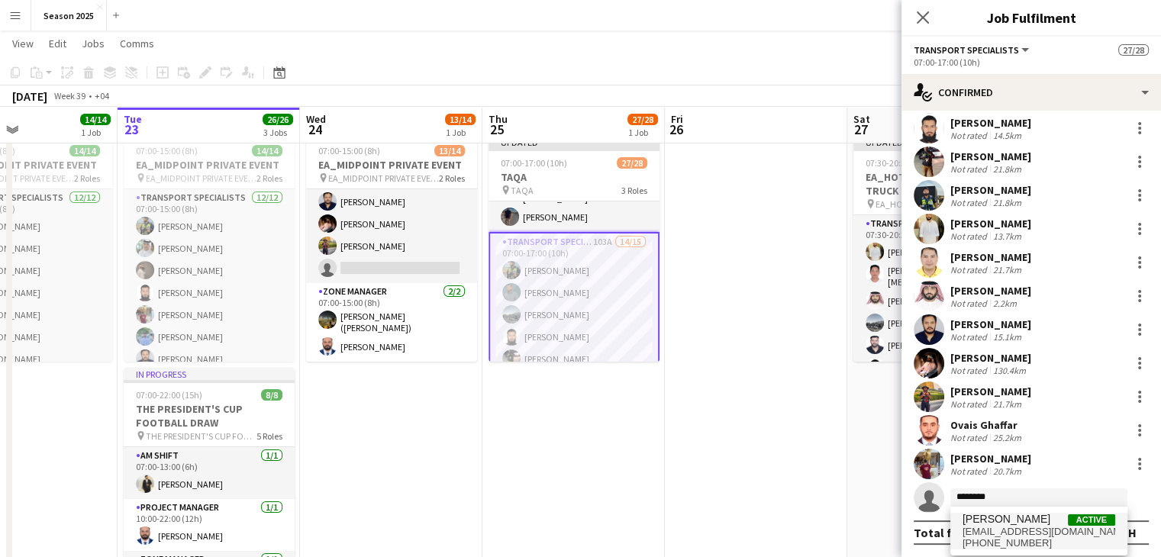
click at [1019, 523] on span "[PERSON_NAME]" at bounding box center [1006, 519] width 88 height 13
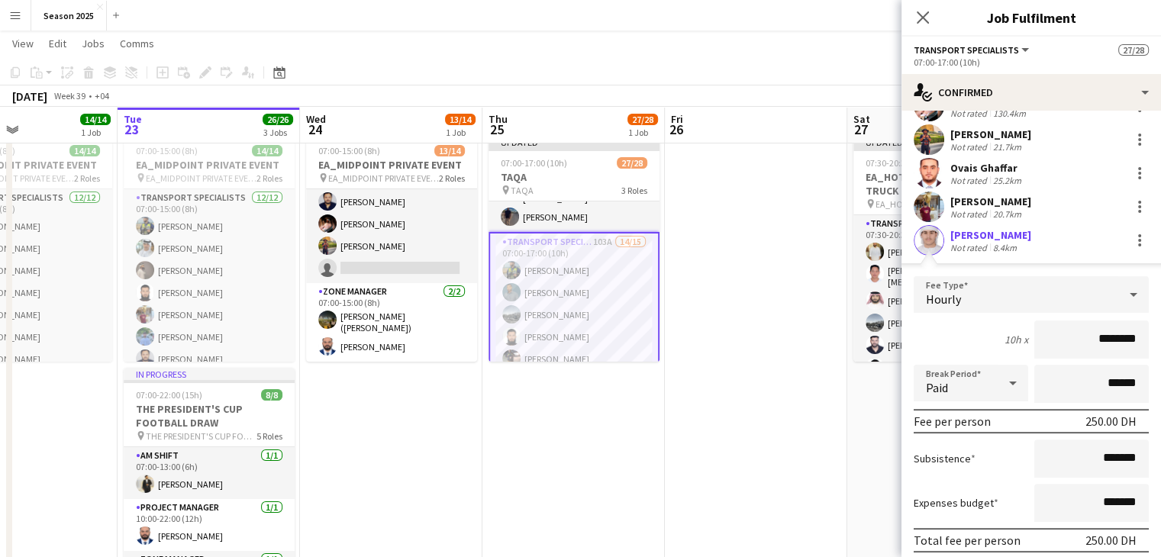
scroll to position [486, 0]
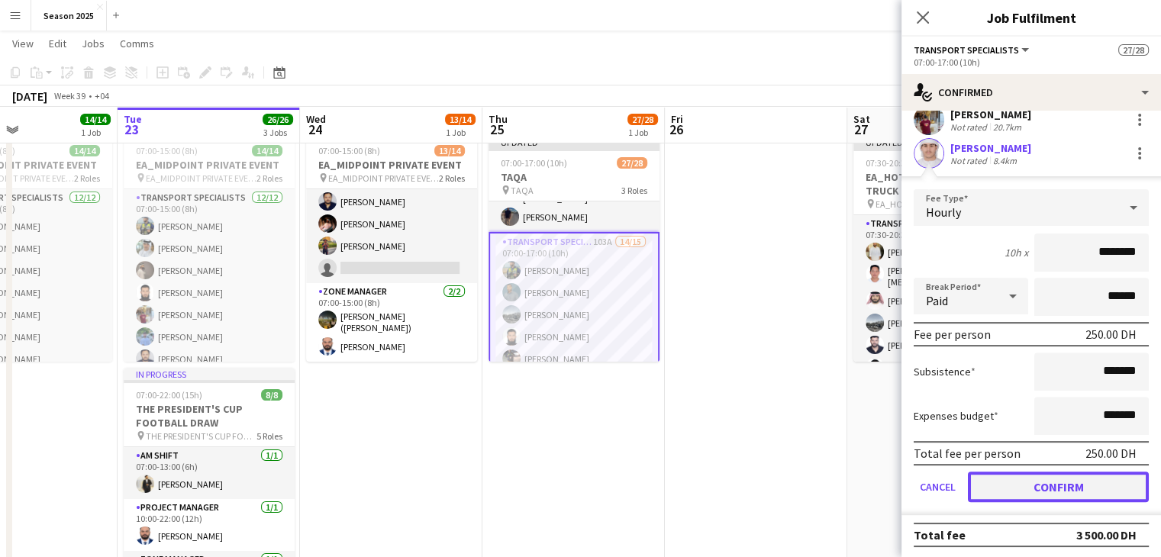
click at [1077, 480] on button "Confirm" at bounding box center [1057, 487] width 181 height 31
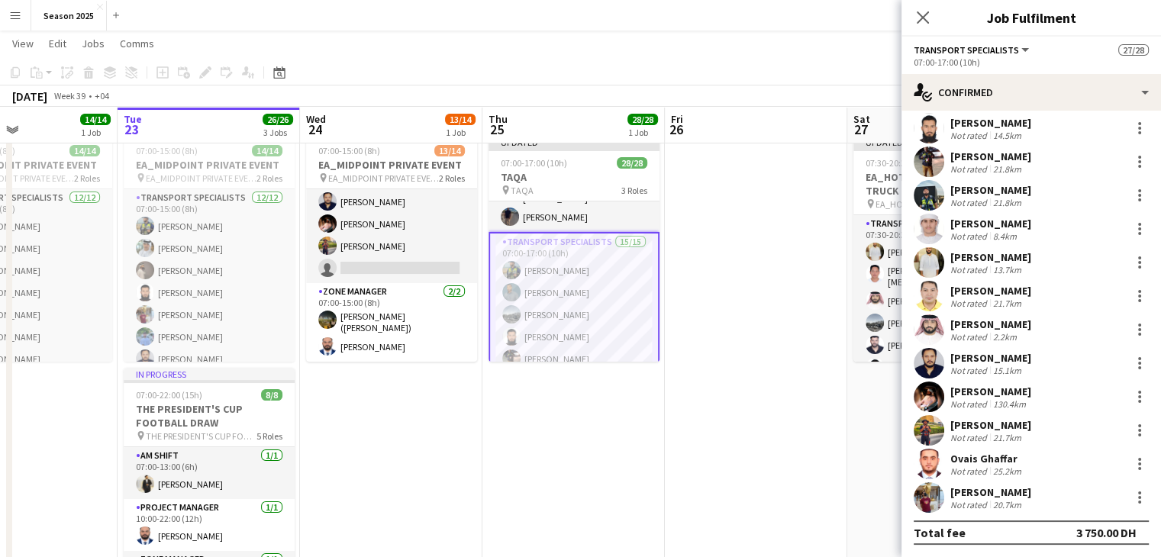
scroll to position [142, 0]
click at [924, 13] on icon "Close pop-in" at bounding box center [922, 17] width 14 height 14
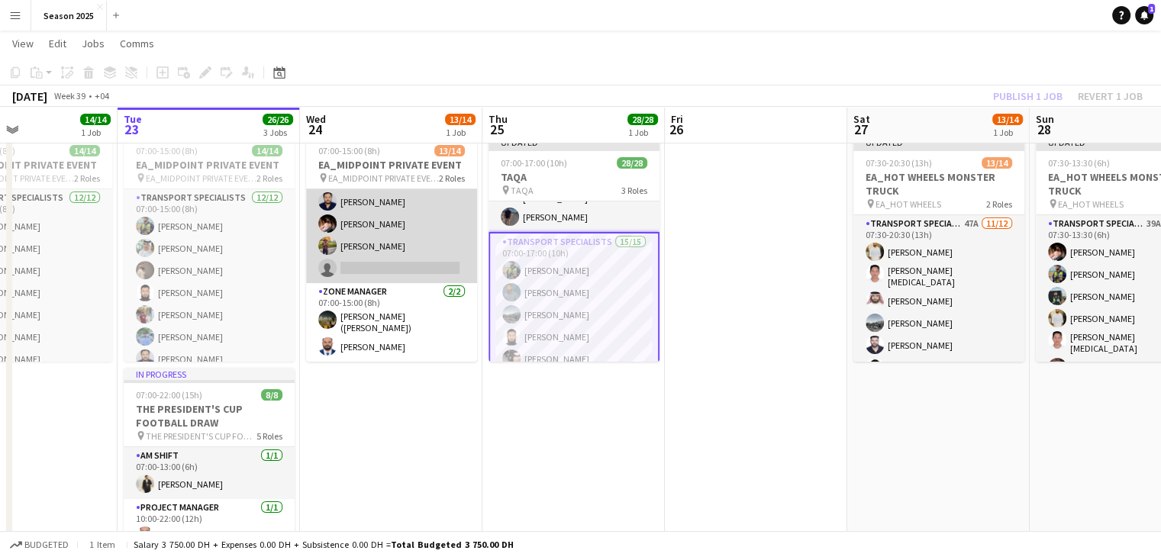
click at [403, 274] on app-card-role "Transport Specialists 110A [DATE] 07:00-15:00 (8h) [PERSON_NAME] [PERSON_NAME] …" at bounding box center [391, 135] width 171 height 295
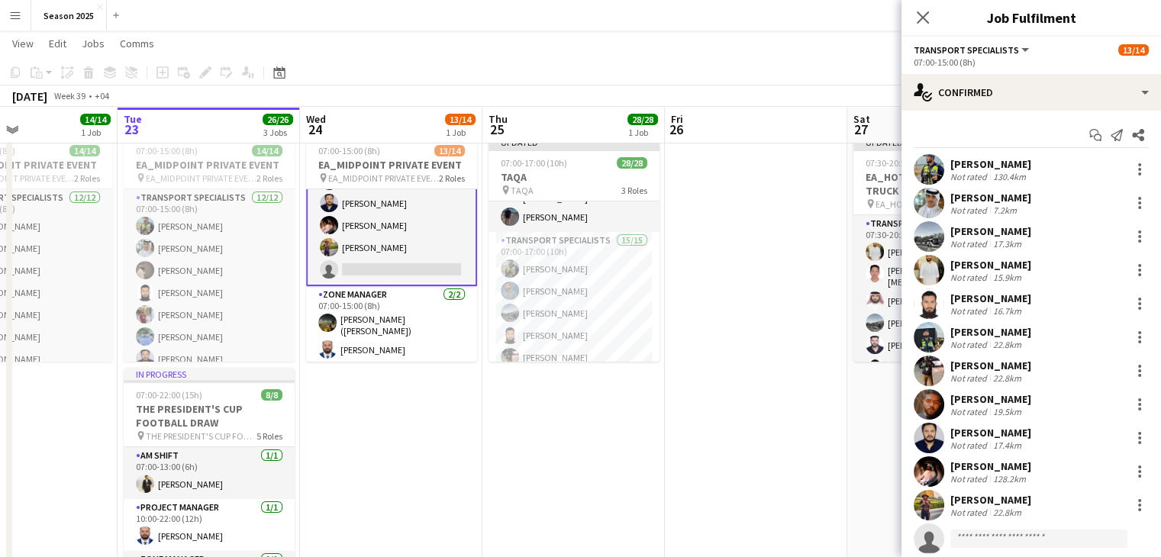
scroll to position [202, 0]
click at [1045, 533] on input at bounding box center [1038, 539] width 177 height 18
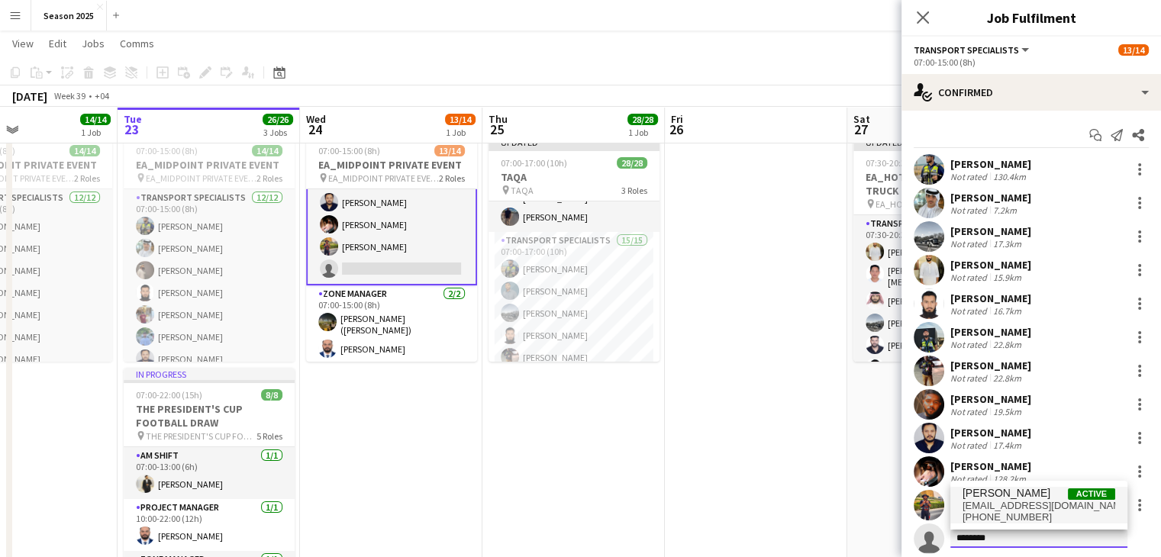
type input "********"
click at [1054, 516] on span "[PHONE_NUMBER]" at bounding box center [1038, 517] width 153 height 12
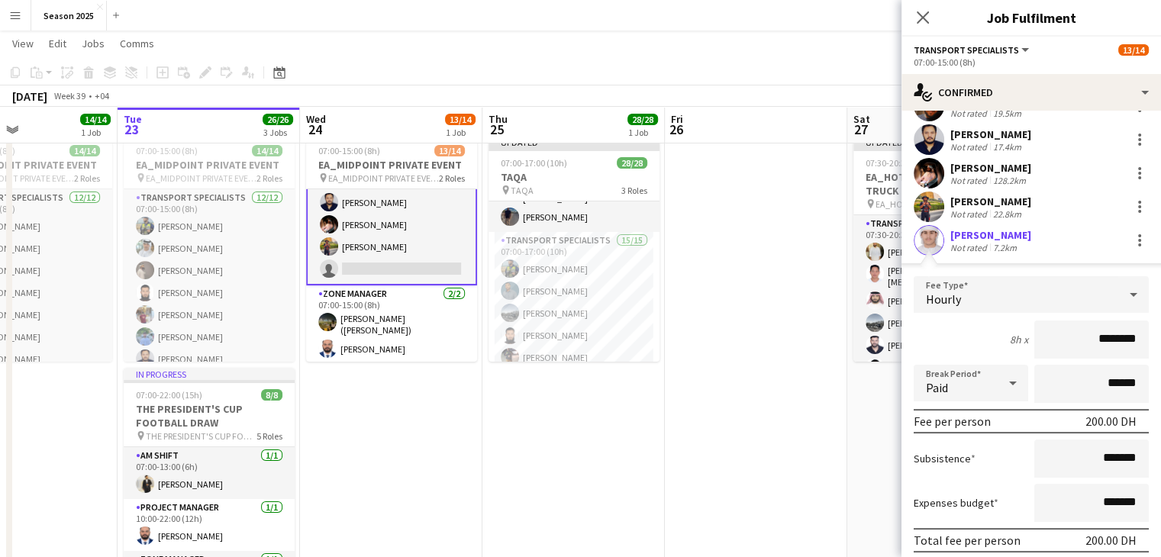
scroll to position [385, 0]
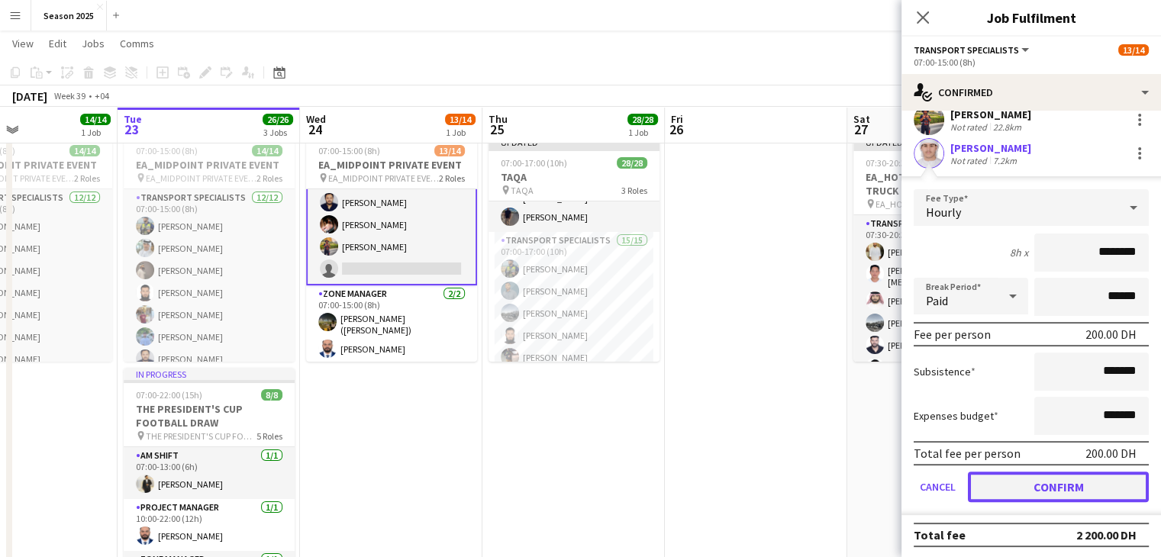
click at [1122, 480] on button "Confirm" at bounding box center [1057, 487] width 181 height 31
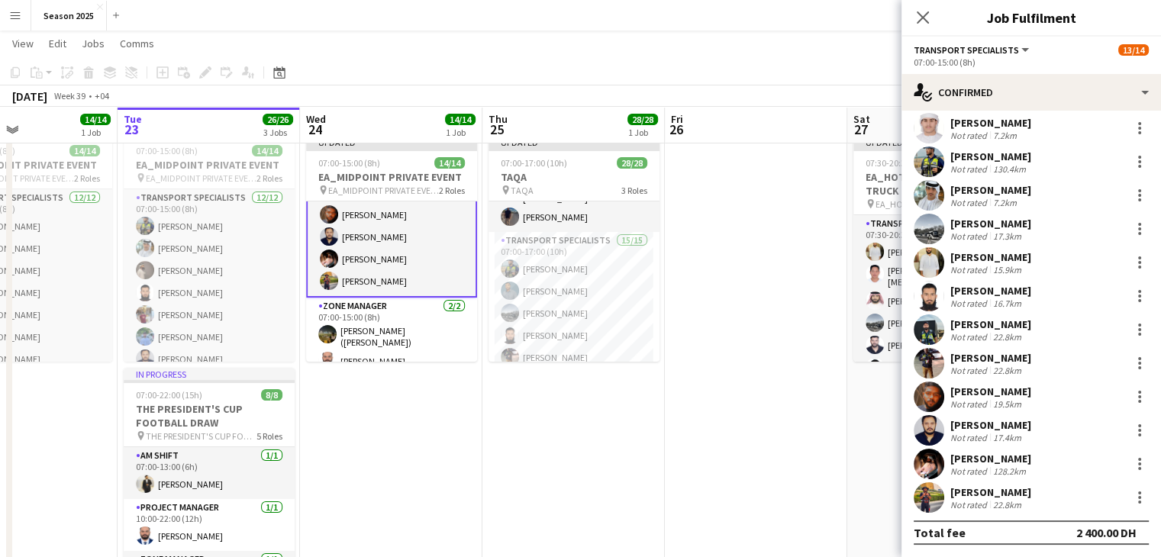
scroll to position [41, 0]
click at [925, 22] on icon "Close pop-in" at bounding box center [922, 17] width 14 height 14
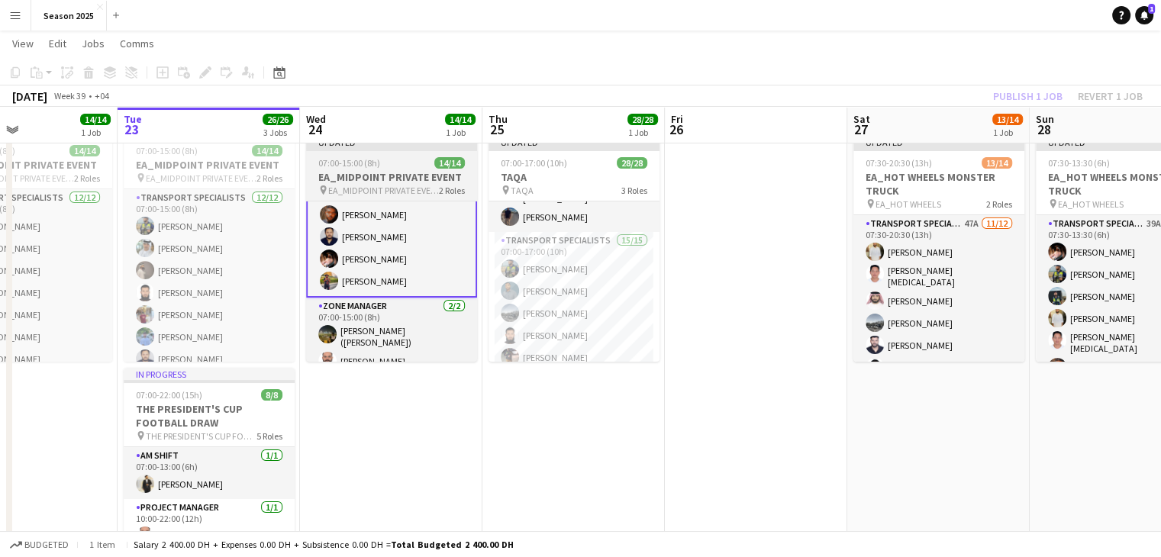
click at [376, 162] on span "07:00-15:00 (8h)" at bounding box center [349, 162] width 62 height 11
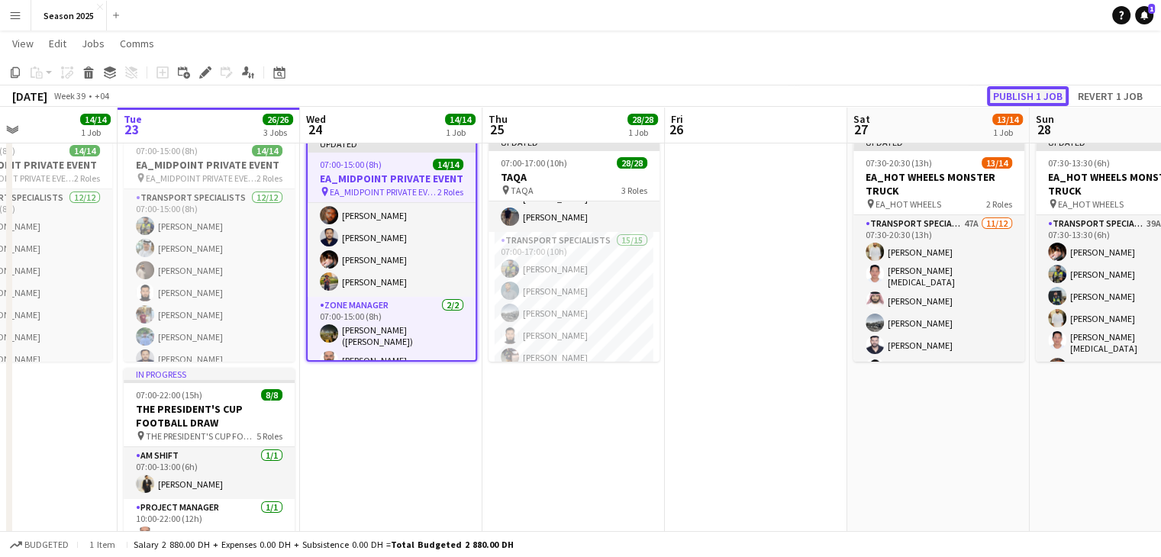
click at [1045, 98] on button "Publish 1 job" at bounding box center [1028, 96] width 82 height 20
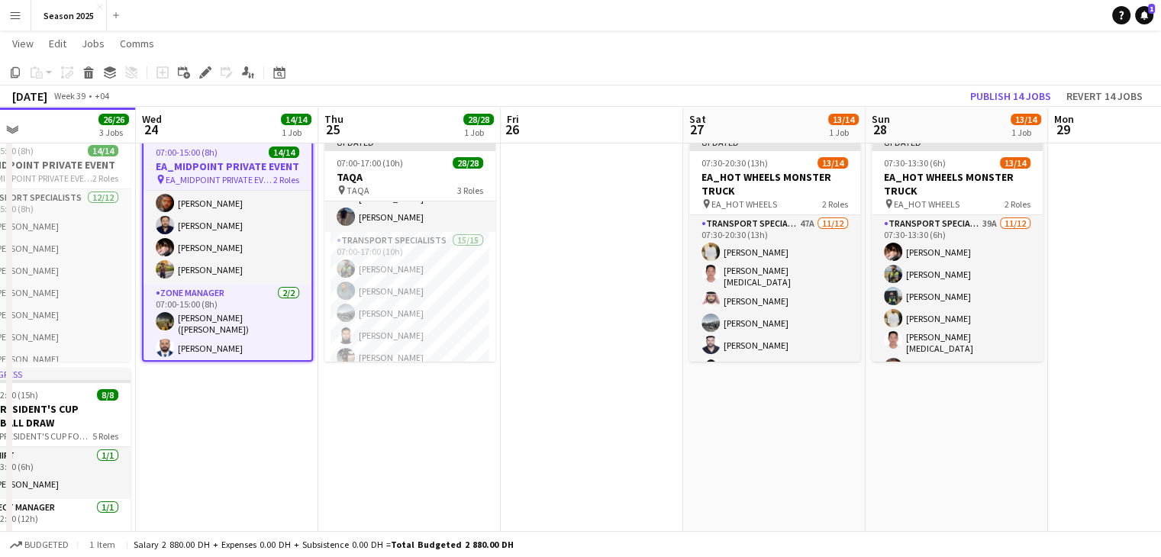
scroll to position [0, 634]
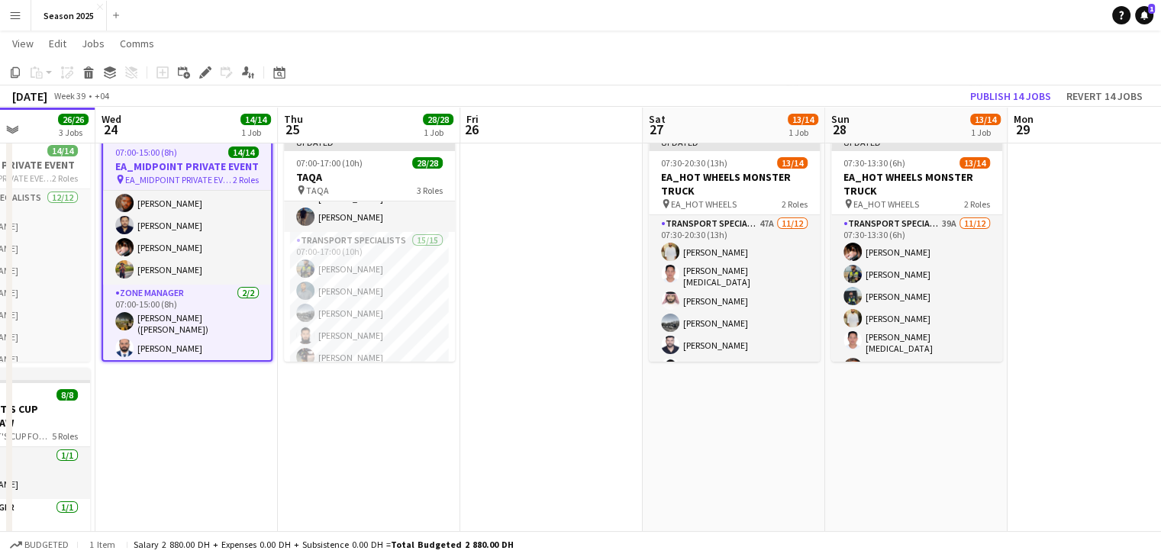
drag, startPoint x: 853, startPoint y: 421, endPoint x: 649, endPoint y: 423, distance: 204.5
click at [649, 423] on app-calendar-viewport "Sat 20 8/8 1 Job Sun 21 Mon 22 14/14 1 Job Tue 23 26/26 3 Jobs Wed 24 14/14 1 J…" at bounding box center [580, 417] width 1161 height 799
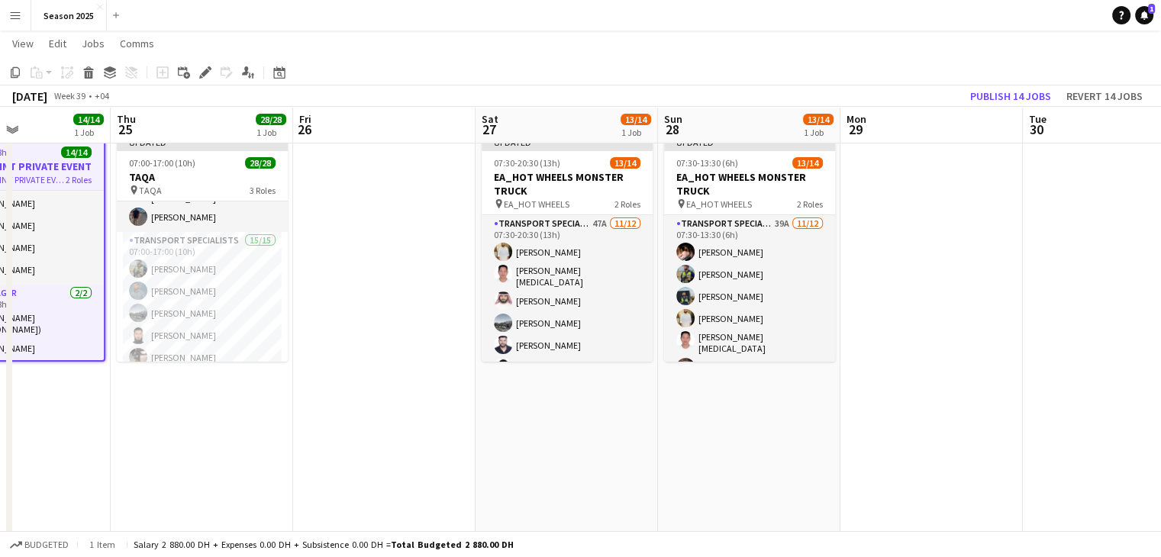
drag, startPoint x: 866, startPoint y: 436, endPoint x: 696, endPoint y: 449, distance: 170.6
click at [696, 449] on app-calendar-viewport "Mon 22 14/14 1 Job Tue 23 26/26 3 Jobs Wed 24 14/14 1 Job Thu 25 28/28 1 Job Fr…" at bounding box center [580, 417] width 1161 height 799
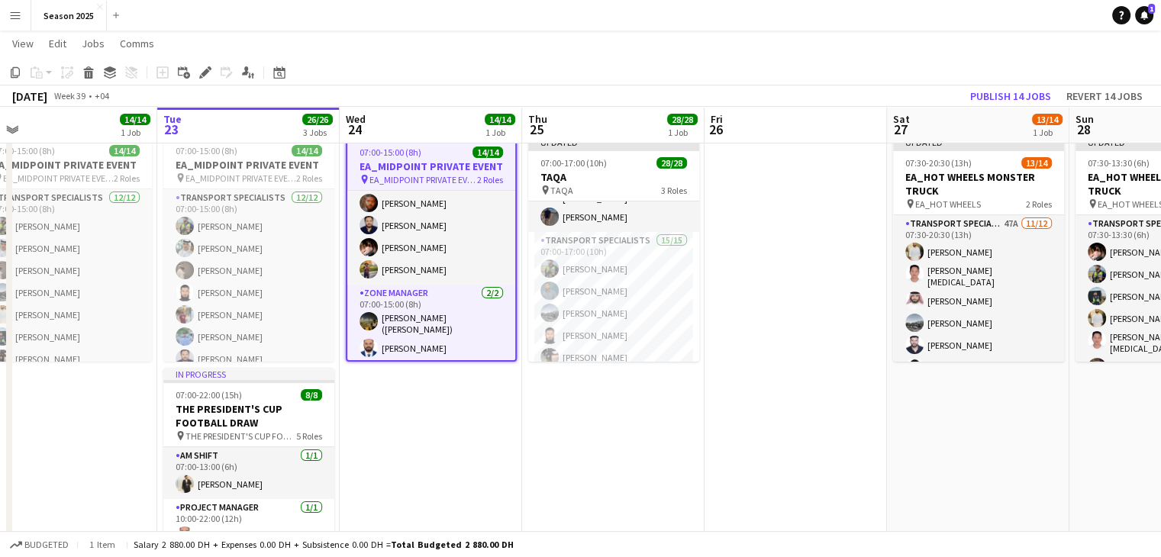
scroll to position [0, 388]
drag, startPoint x: 449, startPoint y: 461, endPoint x: 865, endPoint y: 436, distance: 416.5
click at [865, 436] on app-calendar-viewport "Sat 20 8/8 1 Job Sun 21 Mon 22 14/14 1 Job Tue 23 26/26 3 Jobs Wed 24 14/14 1 J…" at bounding box center [580, 417] width 1161 height 799
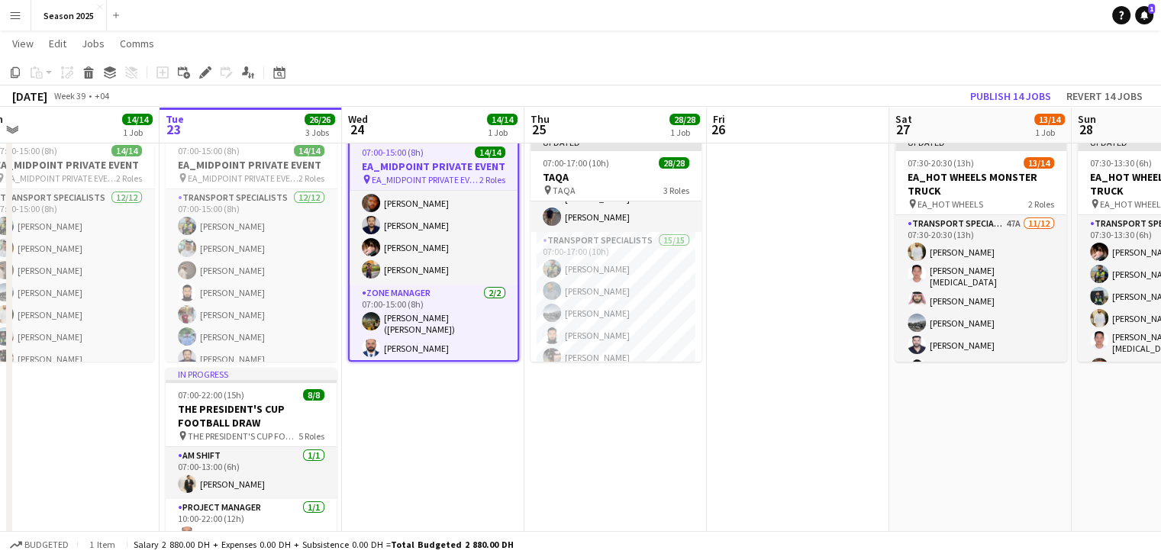
click at [558, 421] on app-date-cell "Updated 07:00-17:00 (10h) 28/28 TAQA pin TAQA 3 Roles BUGGY DRIVERS [DATE] 07:0…" at bounding box center [615, 473] width 182 height 687
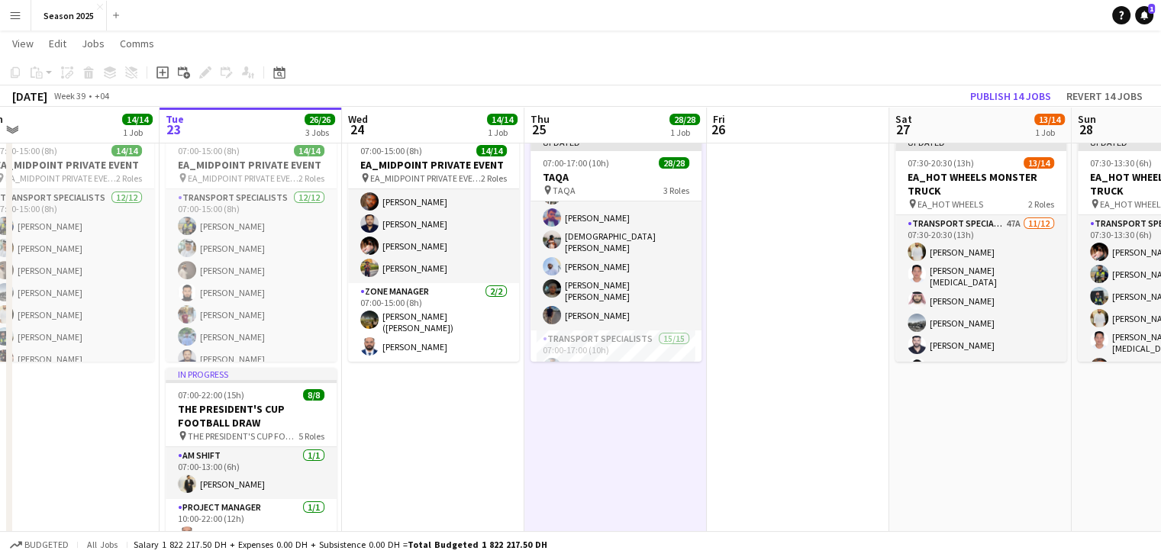
scroll to position [128, 0]
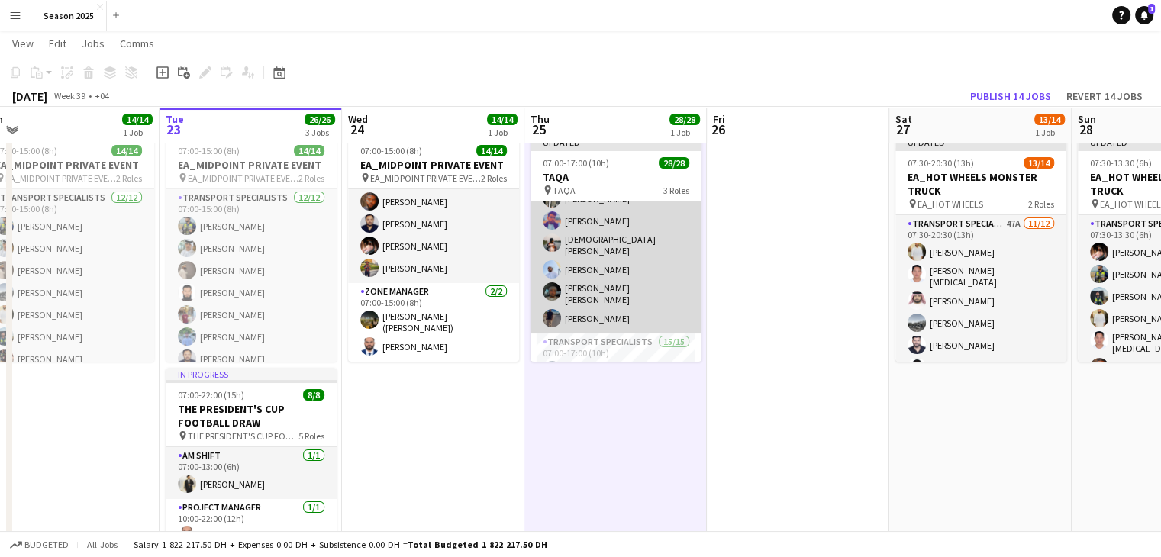
click at [629, 271] on app-card-role "BUGGY DRIVERS [DATE] 07:00-17:00 (10h) [PERSON_NAME] [PERSON_NAME] [PERSON_NAME…" at bounding box center [615, 203] width 171 height 260
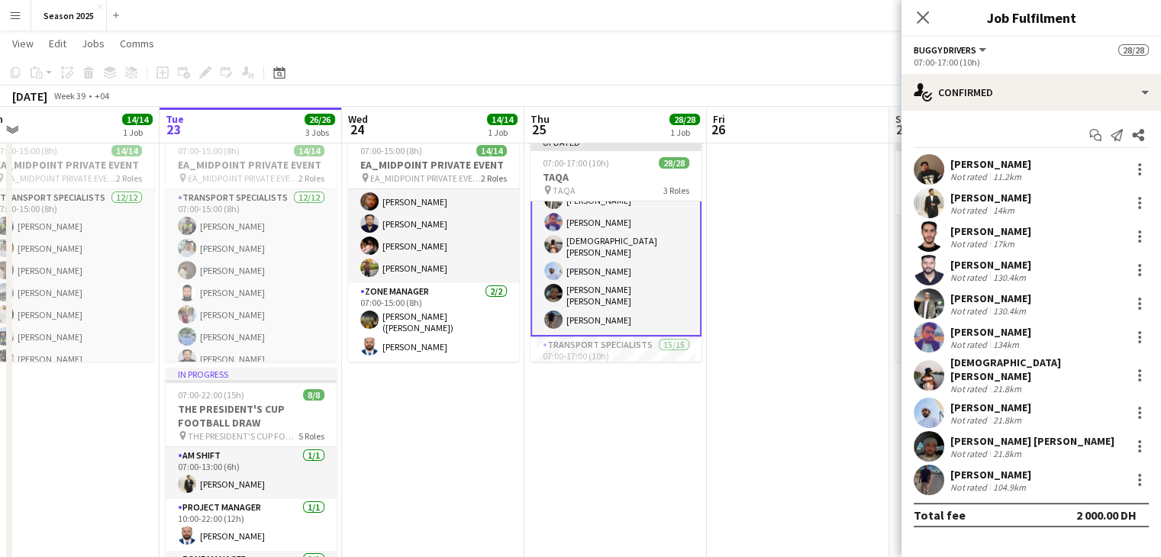
scroll to position [129, 0]
click at [928, 410] on app-user-avatar at bounding box center [928, 413] width 31 height 31
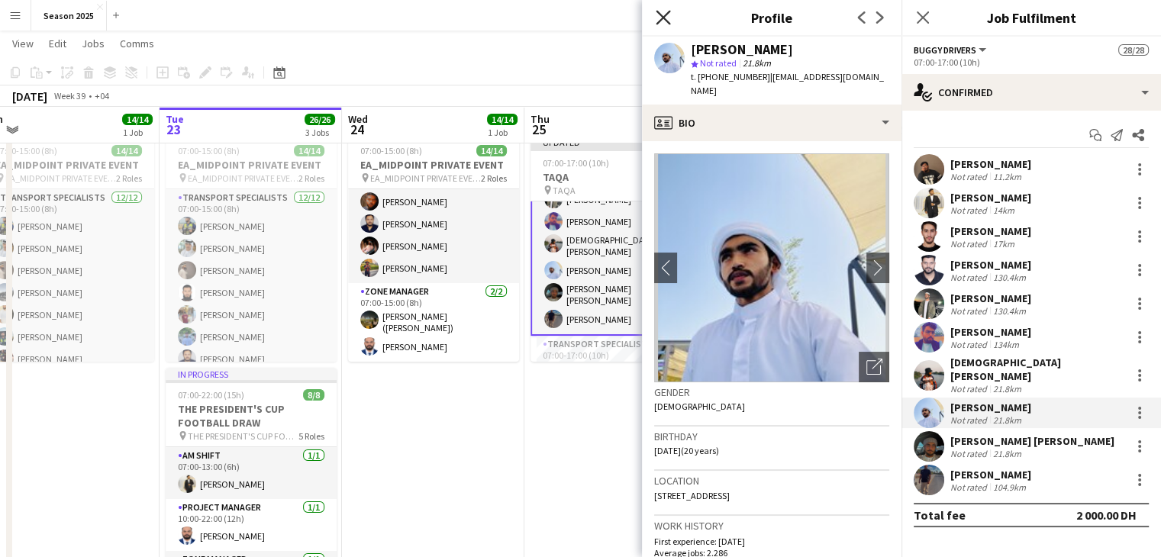
click at [665, 13] on icon at bounding box center [662, 17] width 14 height 14
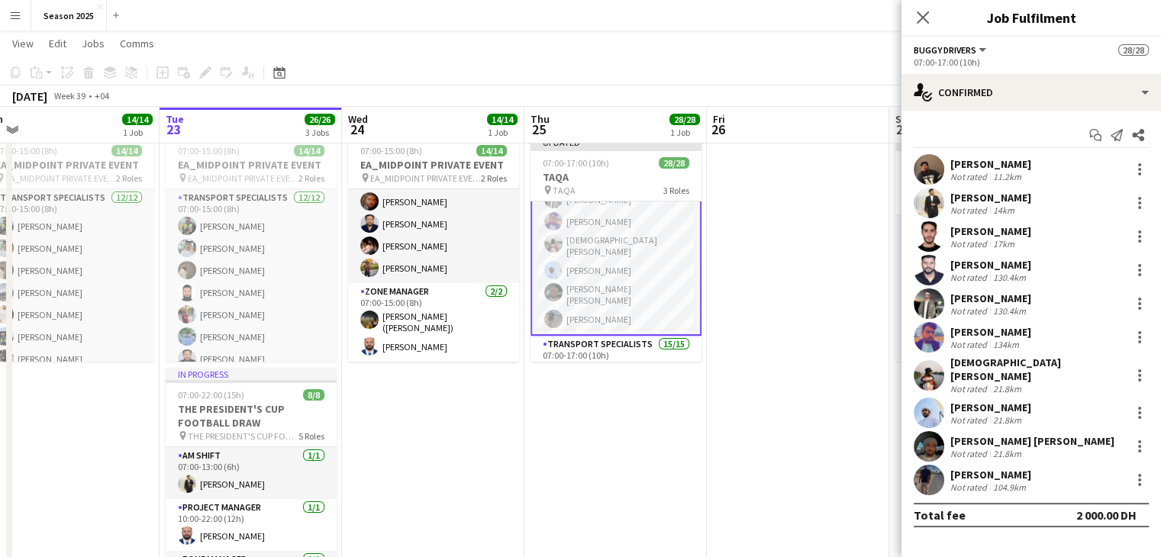
click at [739, 208] on app-date-cell at bounding box center [798, 473] width 182 height 687
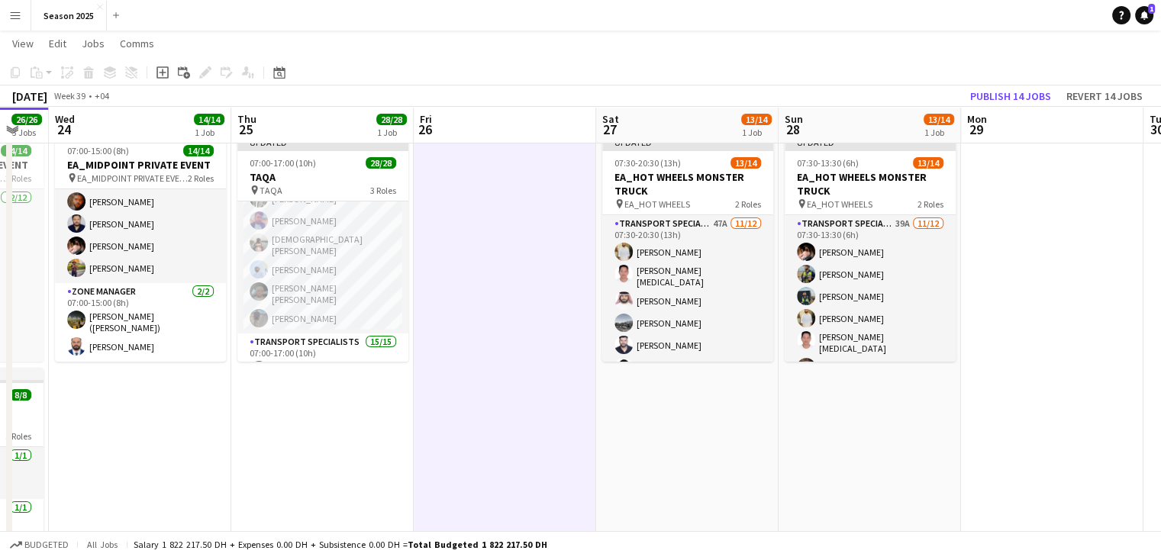
scroll to position [0, 693]
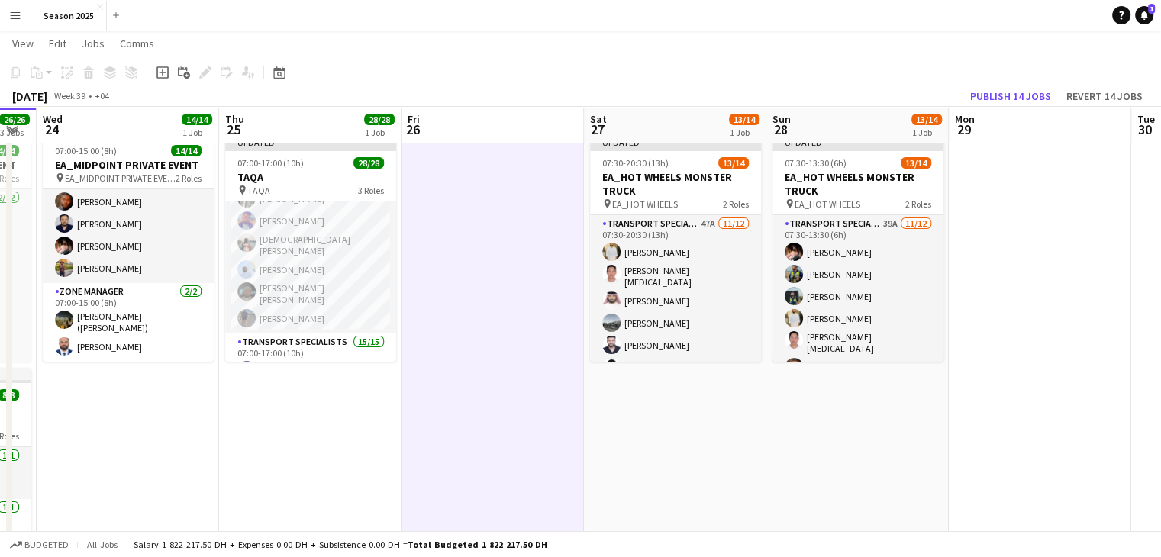
drag, startPoint x: 824, startPoint y: 202, endPoint x: 519, endPoint y: 205, distance: 305.2
click at [519, 205] on app-calendar-viewport "Sat 20 8/8 1 Job Sun 21 Mon 22 14/14 1 Job Tue 23 26/26 3 Jobs Wed 24 14/14 1 J…" at bounding box center [580, 417] width 1161 height 799
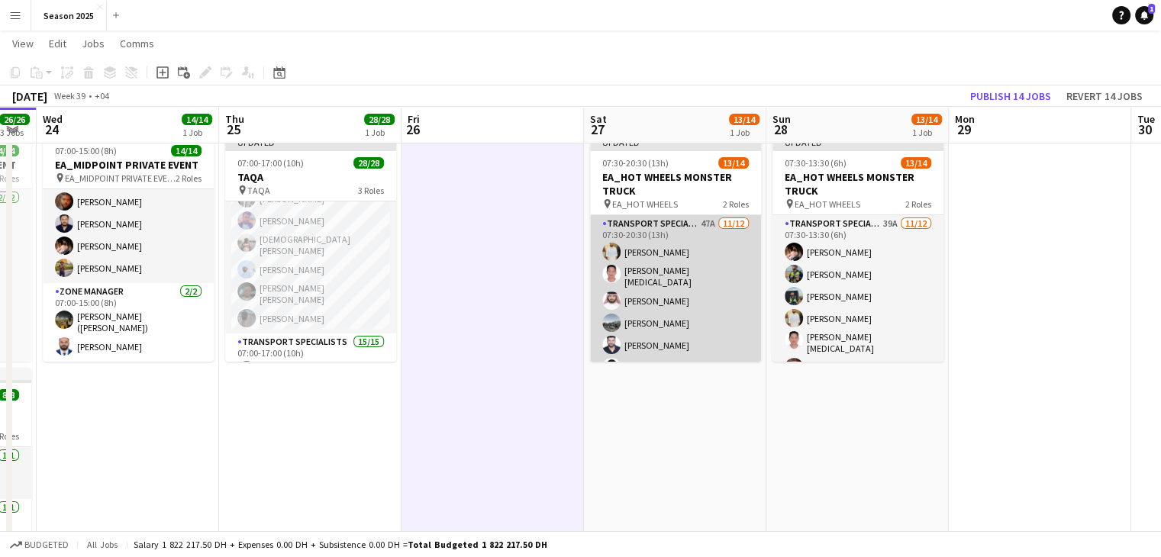
click at [717, 292] on app-card-role "Transport Specialists 47A [DATE] 07:30-20:30 (13h) [PERSON_NAME] [PERSON_NAME][…" at bounding box center [675, 365] width 171 height 300
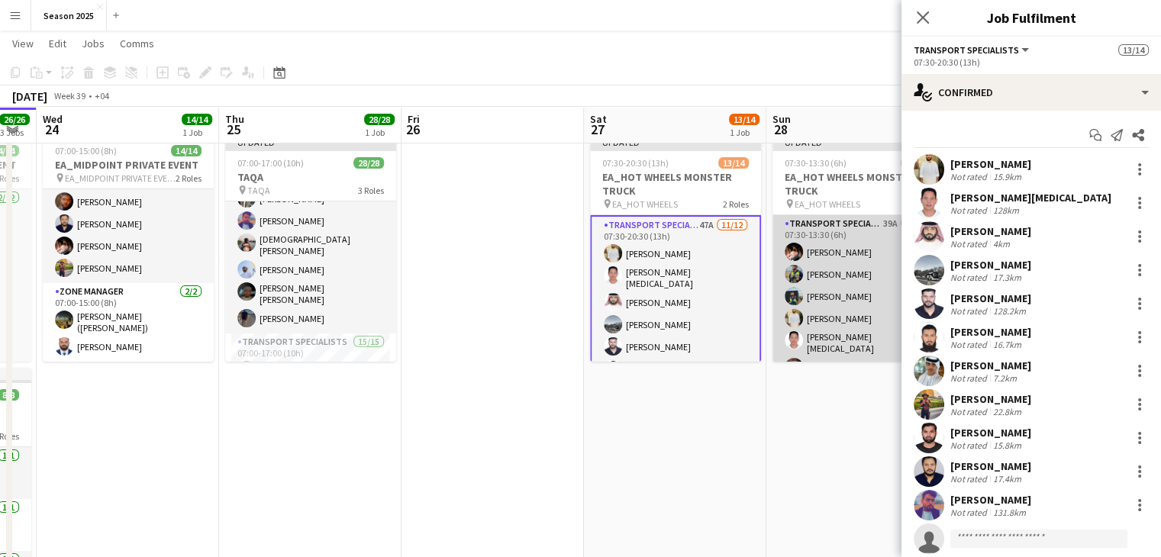
click at [813, 304] on app-card-role "Transport Specialists 39A [DATE] 07:30-13:30 (6h) [PERSON_NAME] [PERSON_NAME] […" at bounding box center [857, 365] width 171 height 300
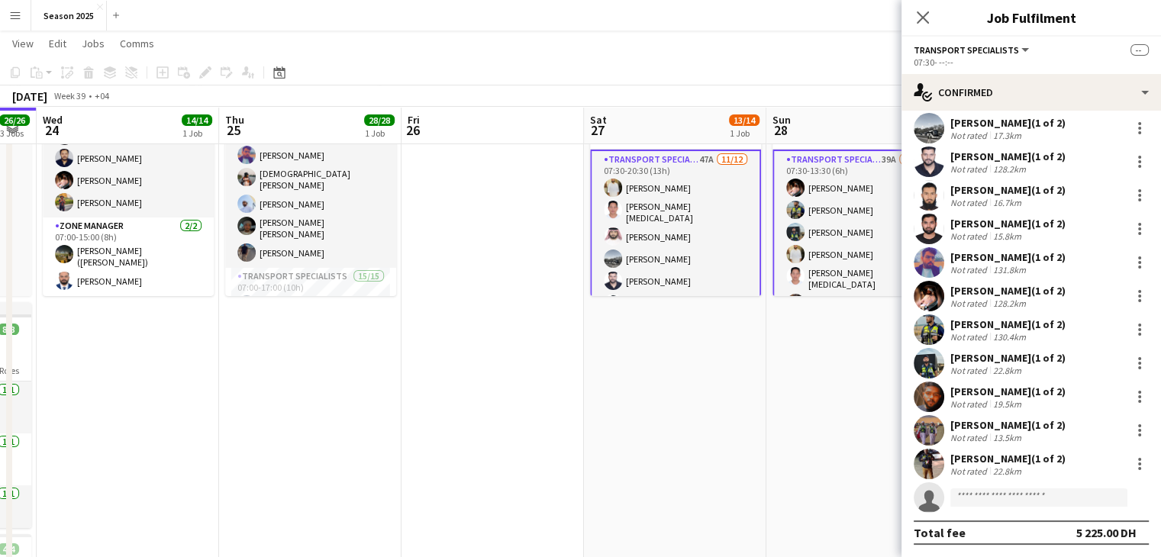
scroll to position [250, 0]
click at [859, 260] on app-card-role "Transport Specialists 39A [DATE] 07:30-13:30 (6h) [PERSON_NAME] [PERSON_NAME] […" at bounding box center [857, 301] width 171 height 303
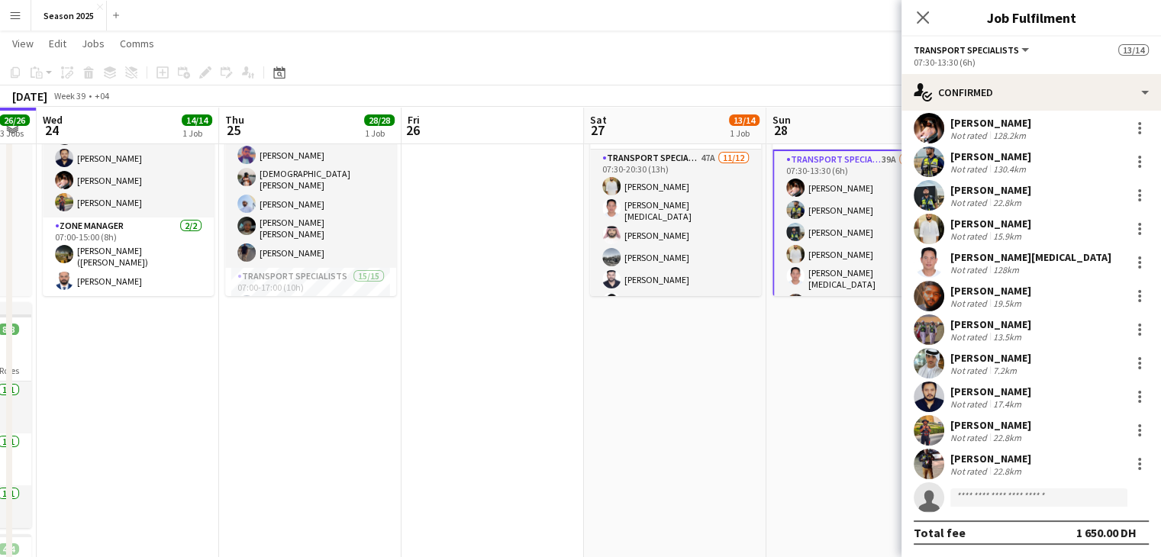
scroll to position [0, 0]
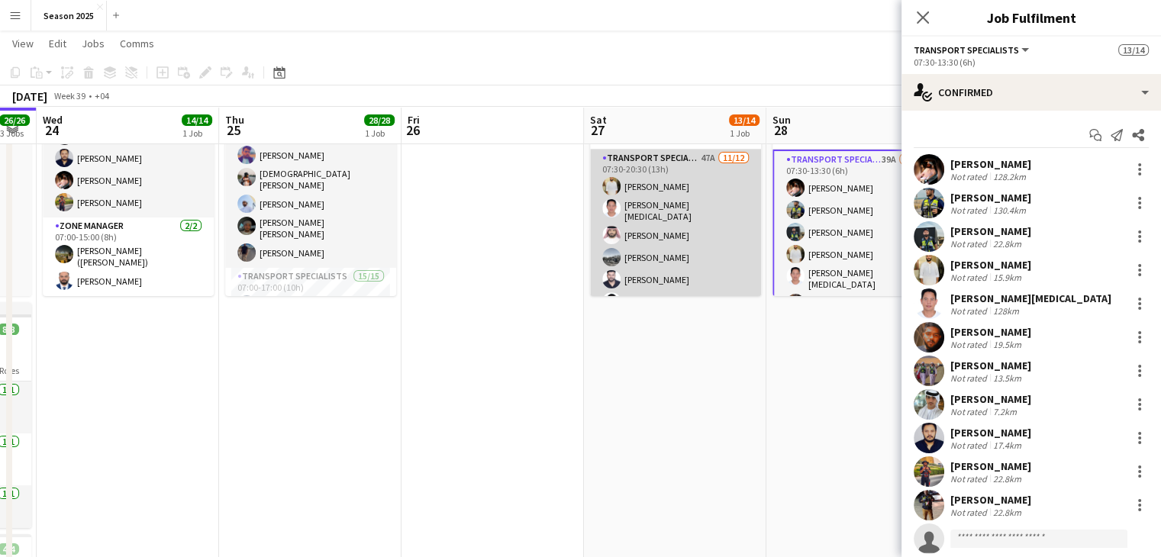
click at [728, 263] on app-card-role "Transport Specialists 47A [DATE] 07:30-20:30 (13h) [PERSON_NAME] [PERSON_NAME][…" at bounding box center [675, 300] width 171 height 300
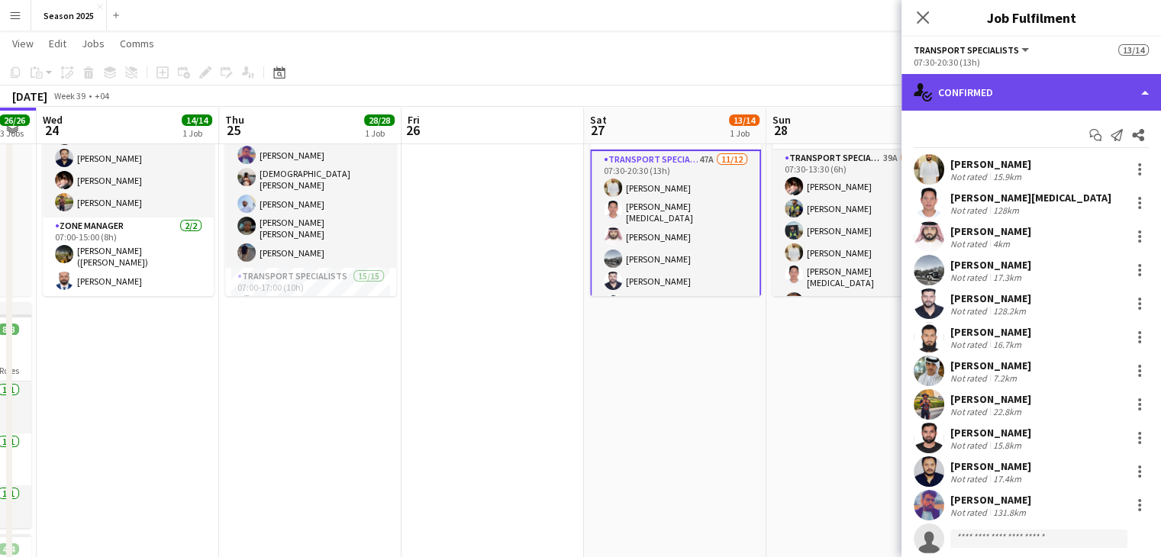
click at [1012, 95] on div "single-neutral-actions-check-2 Confirmed" at bounding box center [1030, 92] width 259 height 37
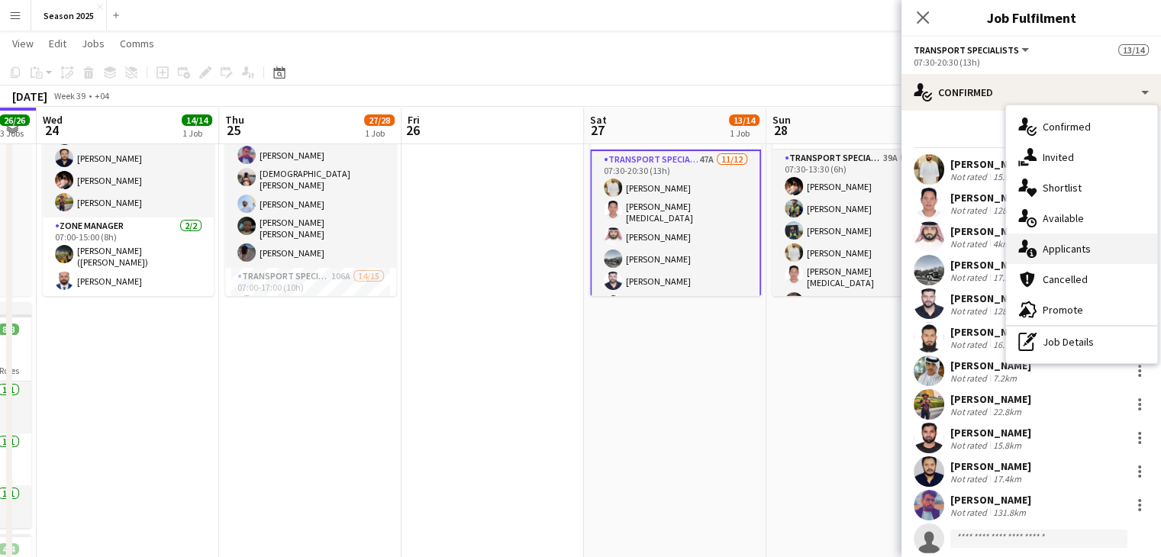
click at [1067, 251] on span "Applicants" at bounding box center [1066, 249] width 48 height 14
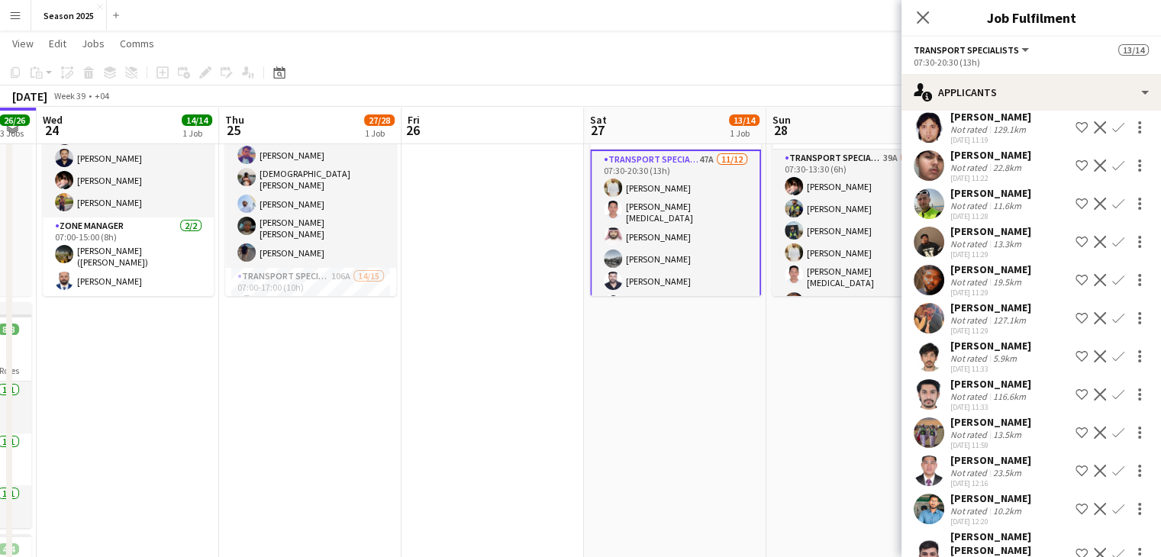
scroll to position [552, 0]
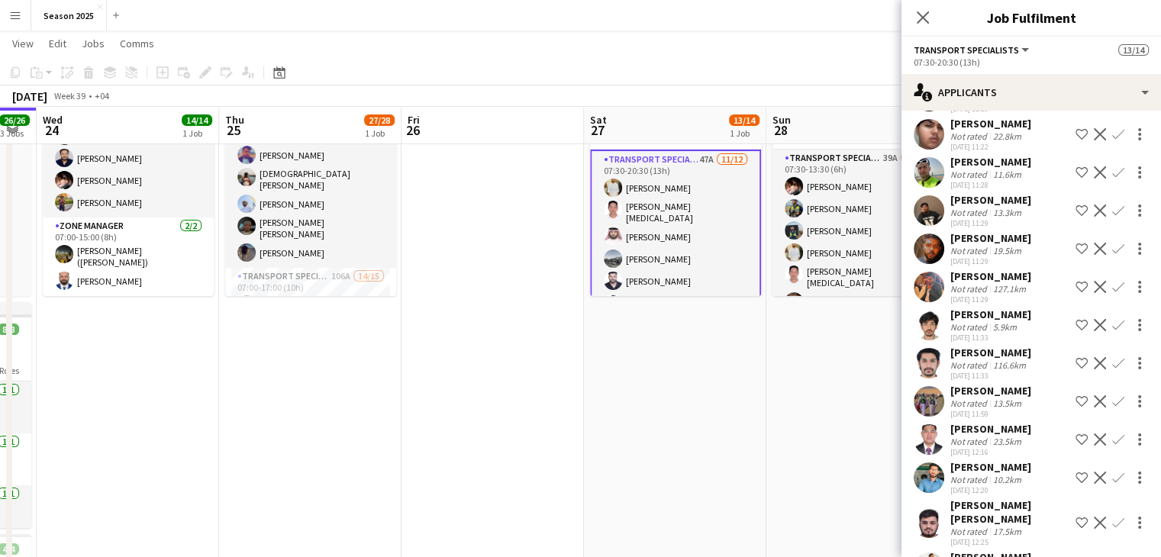
click at [1112, 407] on app-icon "Confirm" at bounding box center [1118, 401] width 12 height 12
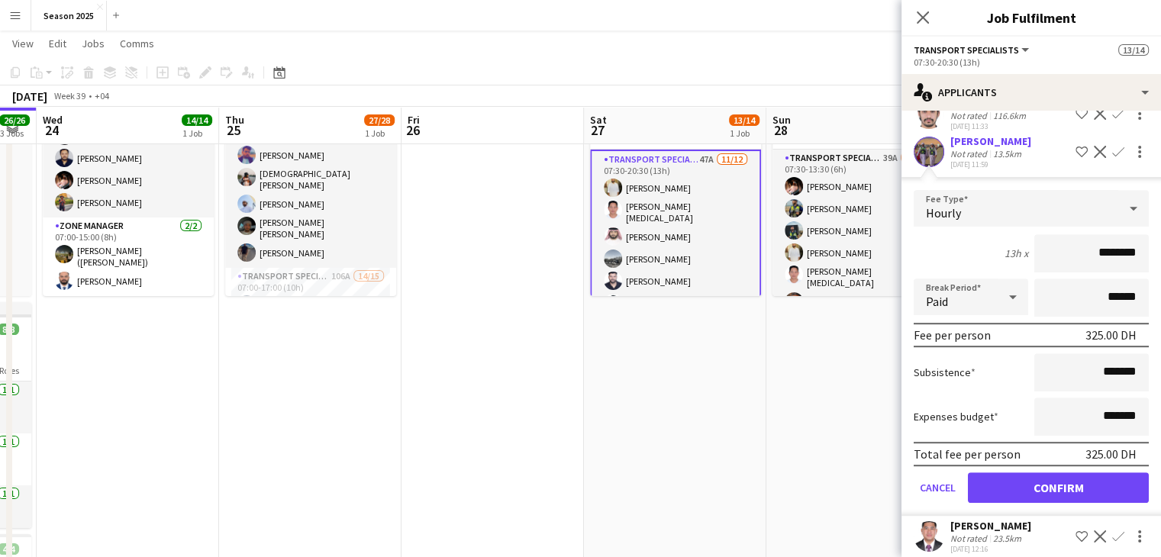
scroll to position [862, 0]
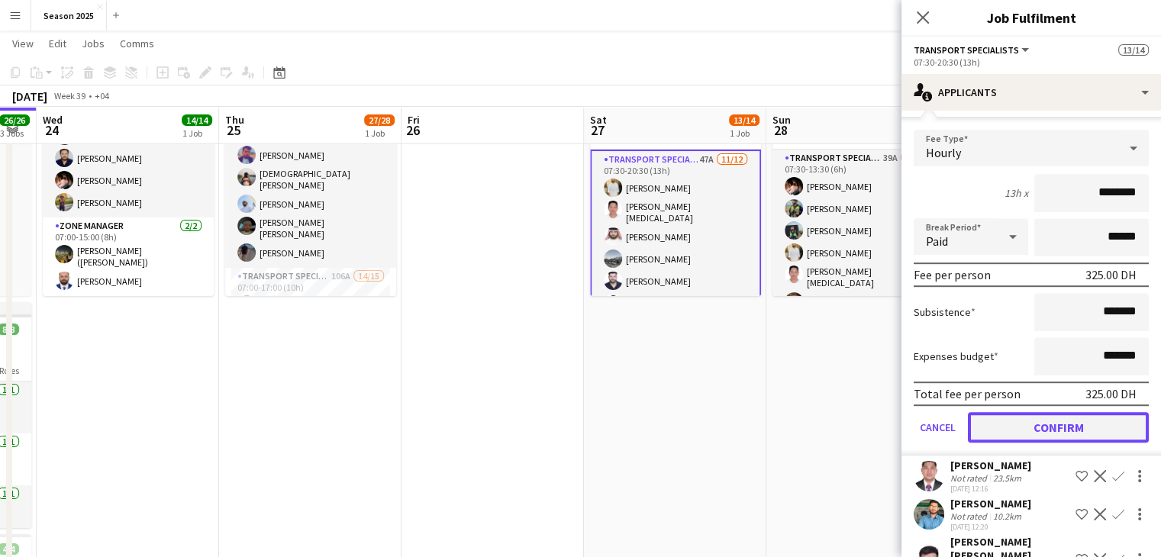
click at [1090, 443] on button "Confirm" at bounding box center [1057, 427] width 181 height 31
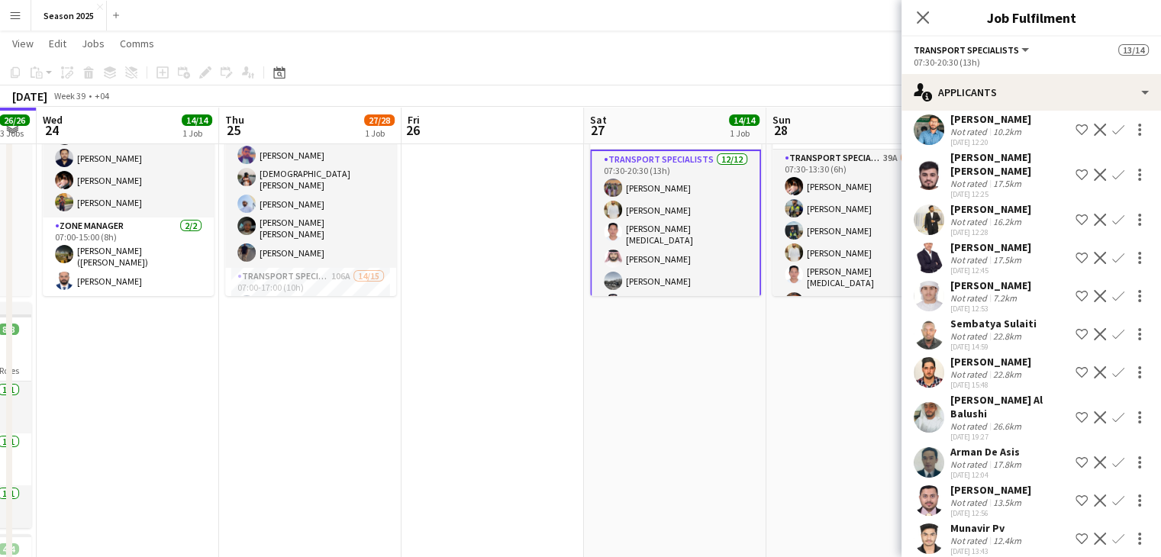
scroll to position [466, 0]
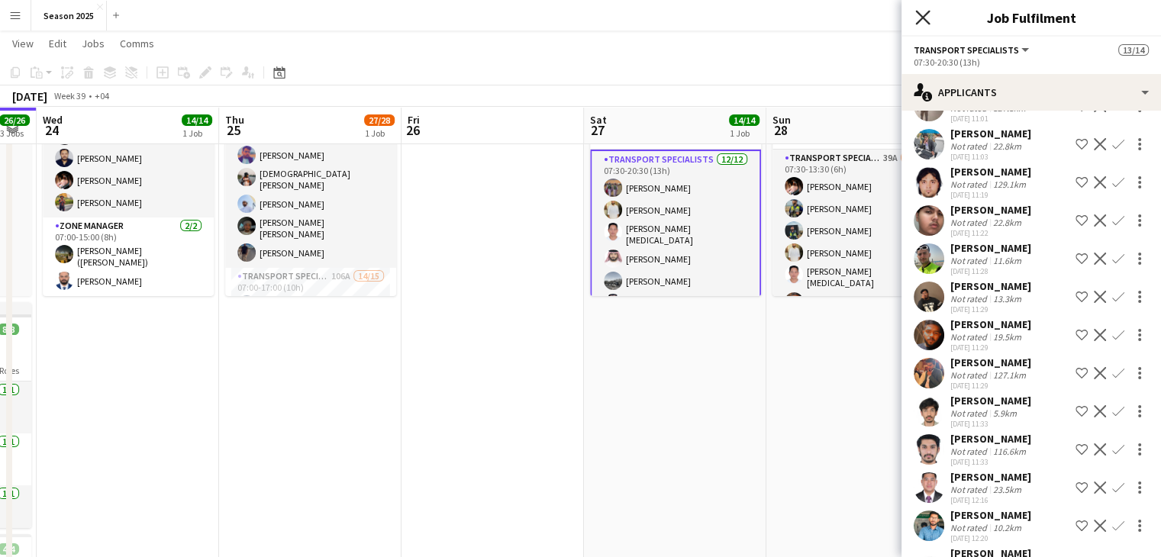
click at [926, 13] on icon at bounding box center [922, 17] width 14 height 14
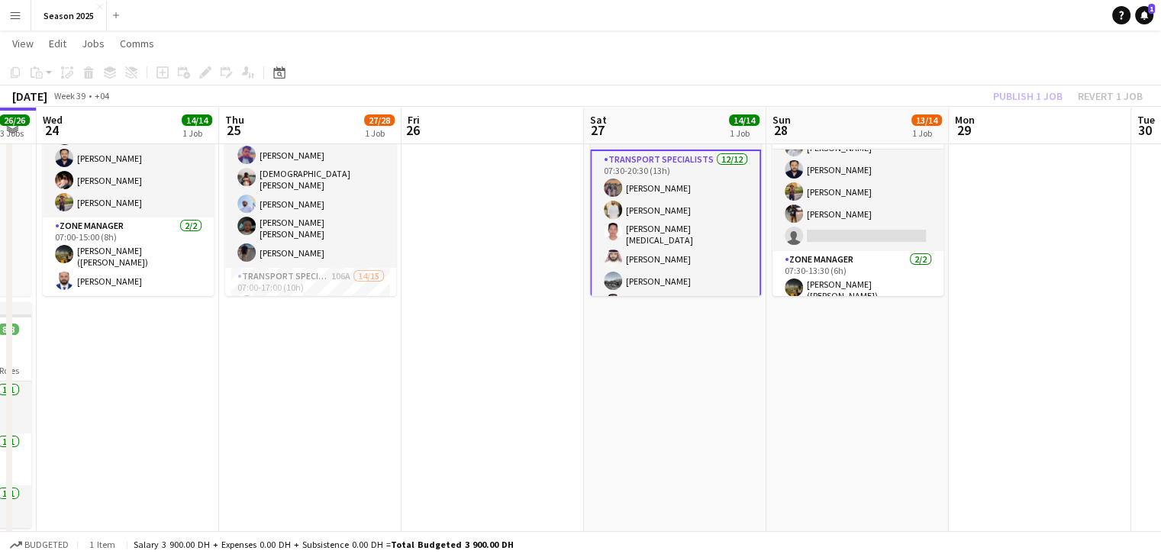
scroll to position [8, 0]
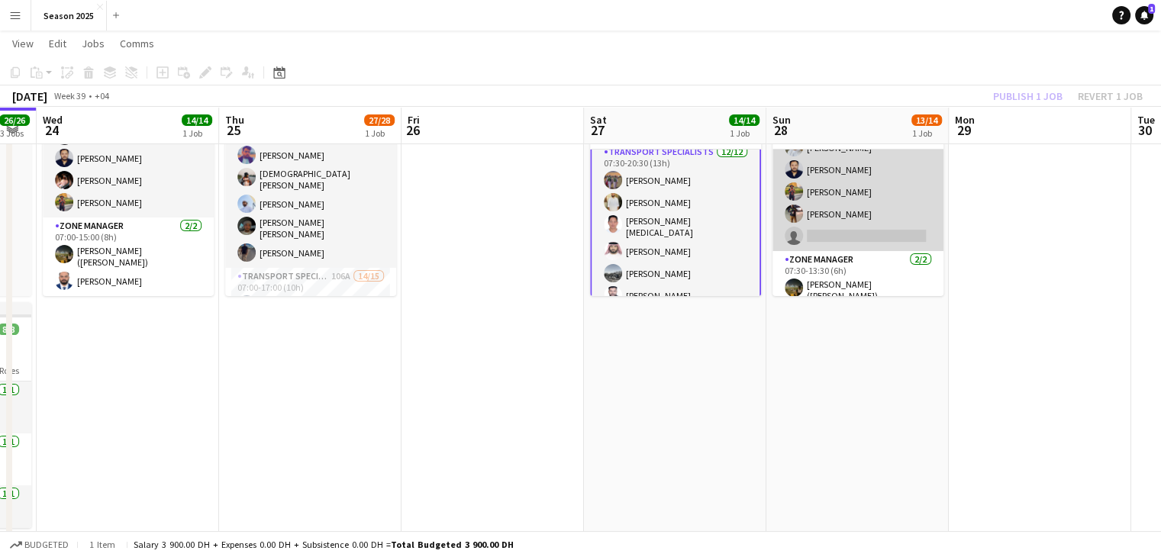
click at [831, 208] on app-card-role "Transport Specialists 39A [DATE] 07:30-13:30 (6h) [PERSON_NAME] [PERSON_NAME] […" at bounding box center [857, 101] width 171 height 300
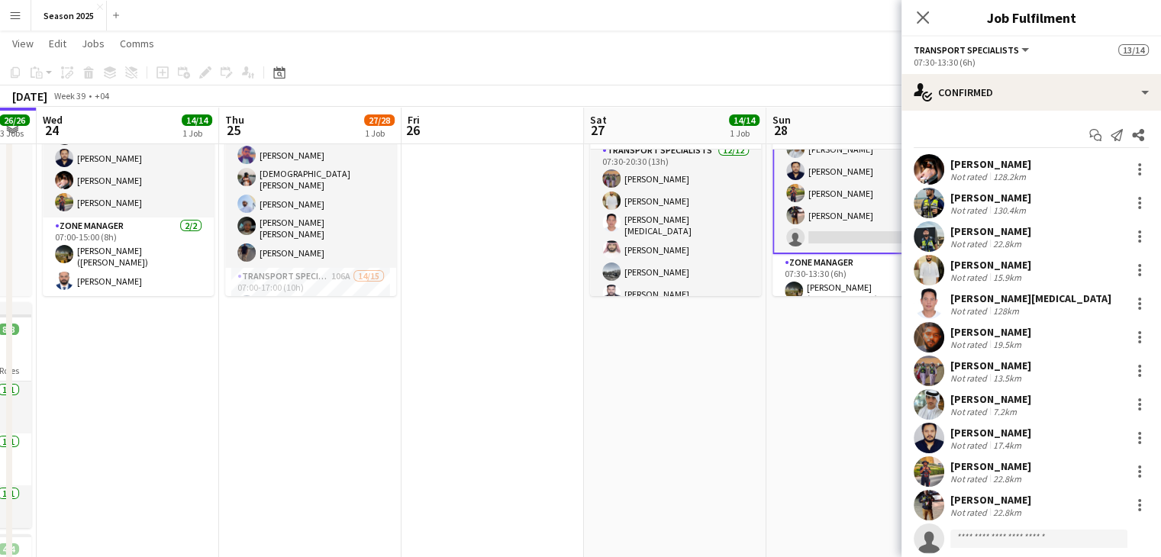
scroll to position [200, 0]
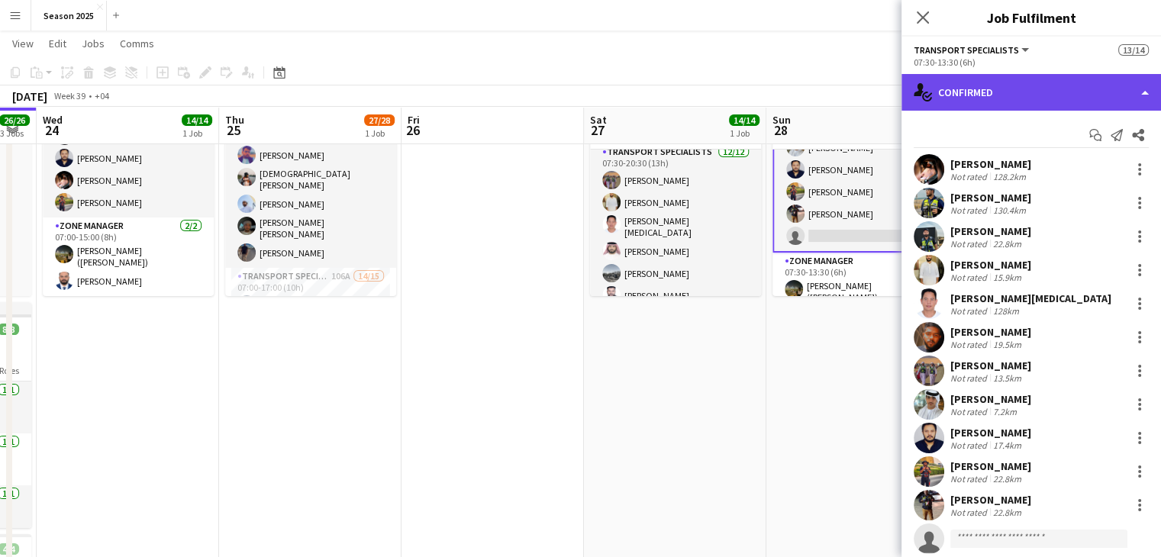
click at [1011, 76] on div "single-neutral-actions-check-2 Confirmed" at bounding box center [1030, 92] width 259 height 37
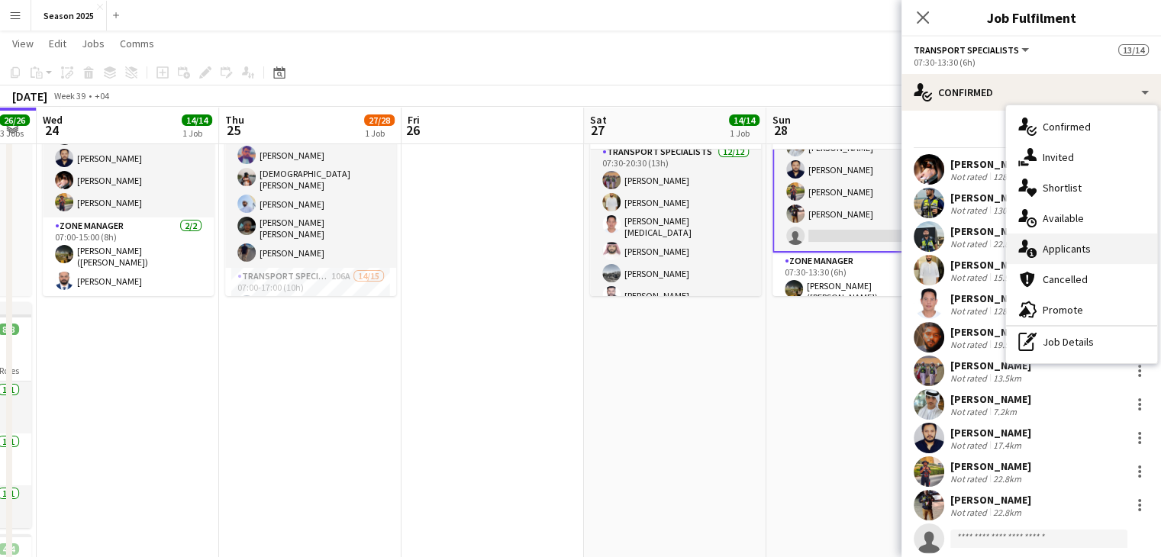
click at [1074, 245] on span "Applicants" at bounding box center [1066, 249] width 48 height 14
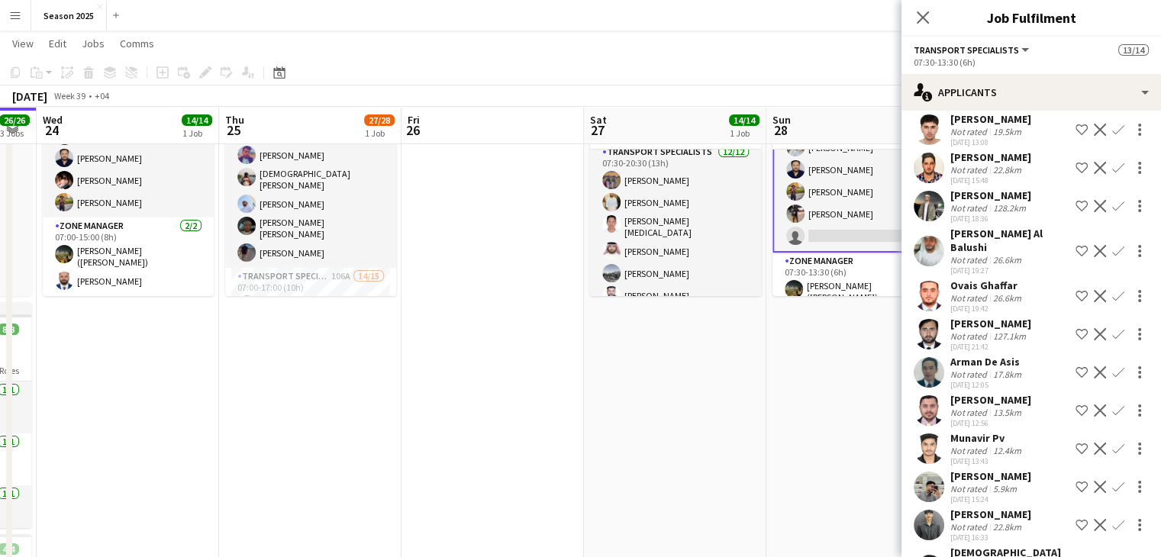
scroll to position [882, 0]
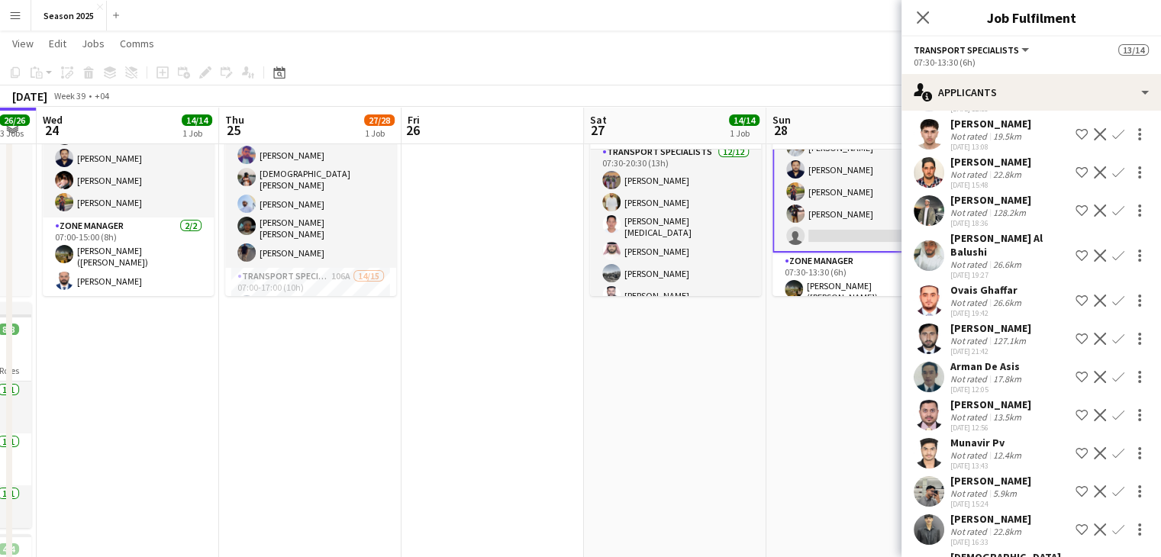
click at [1112, 307] on app-icon "Confirm" at bounding box center [1118, 301] width 12 height 12
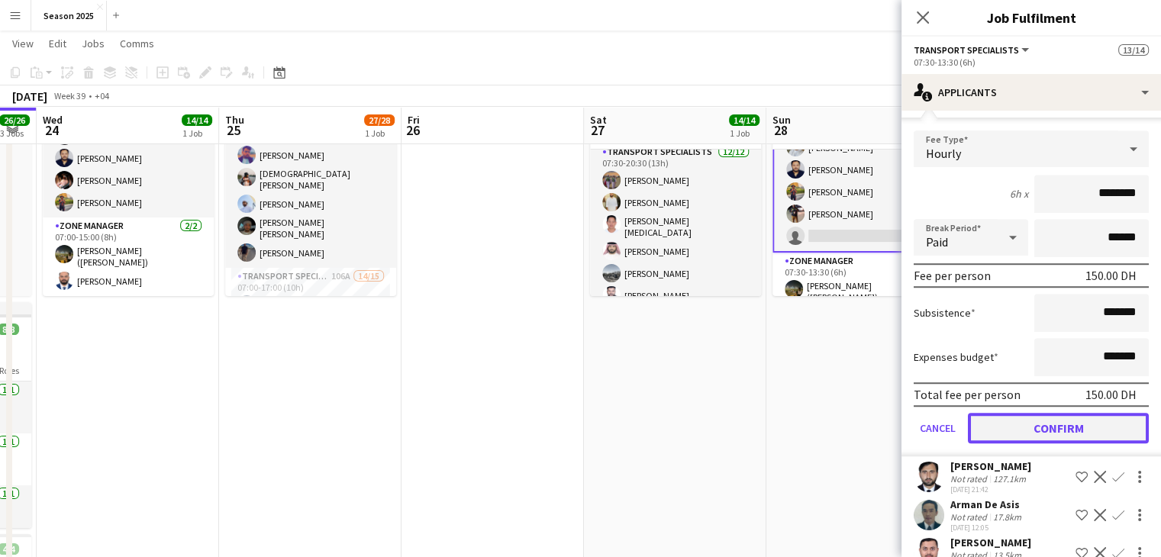
click at [1080, 437] on button "Confirm" at bounding box center [1057, 428] width 181 height 31
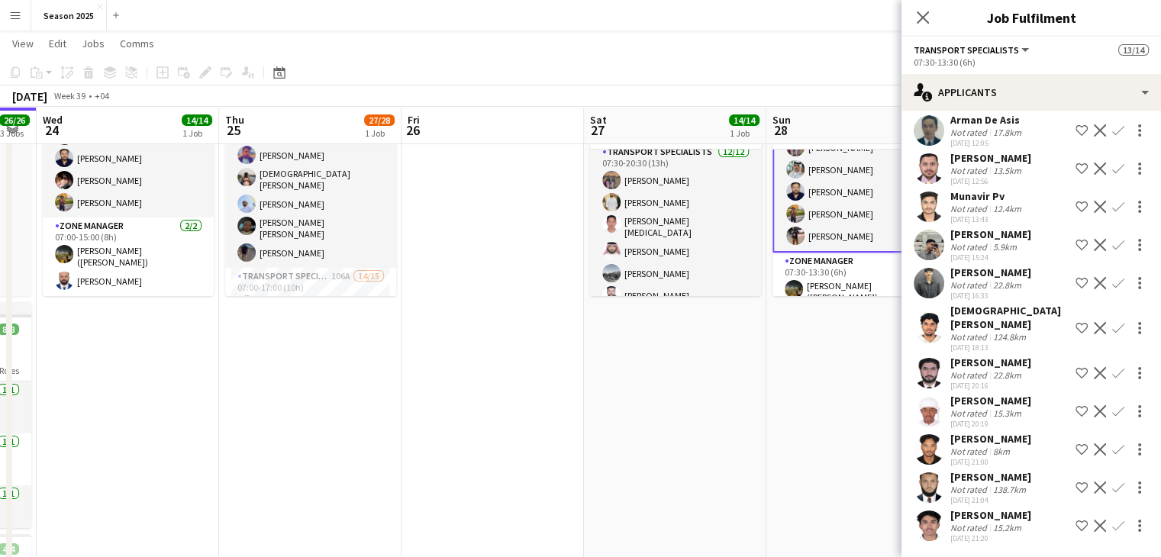
scroll to position [708, 0]
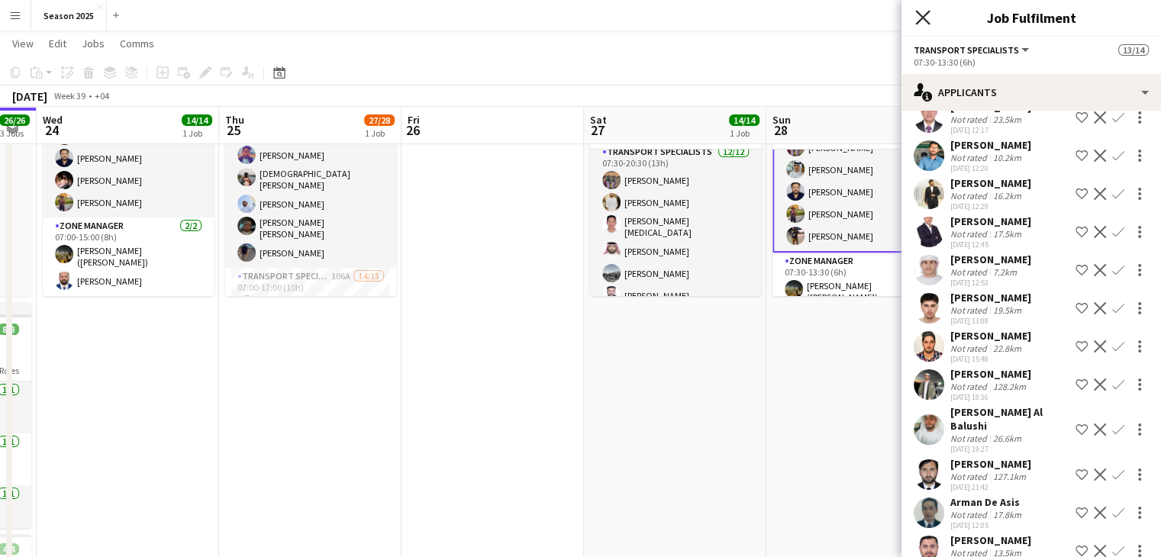
click at [924, 16] on icon at bounding box center [922, 17] width 14 height 14
